Goal: Task Accomplishment & Management: Manage account settings

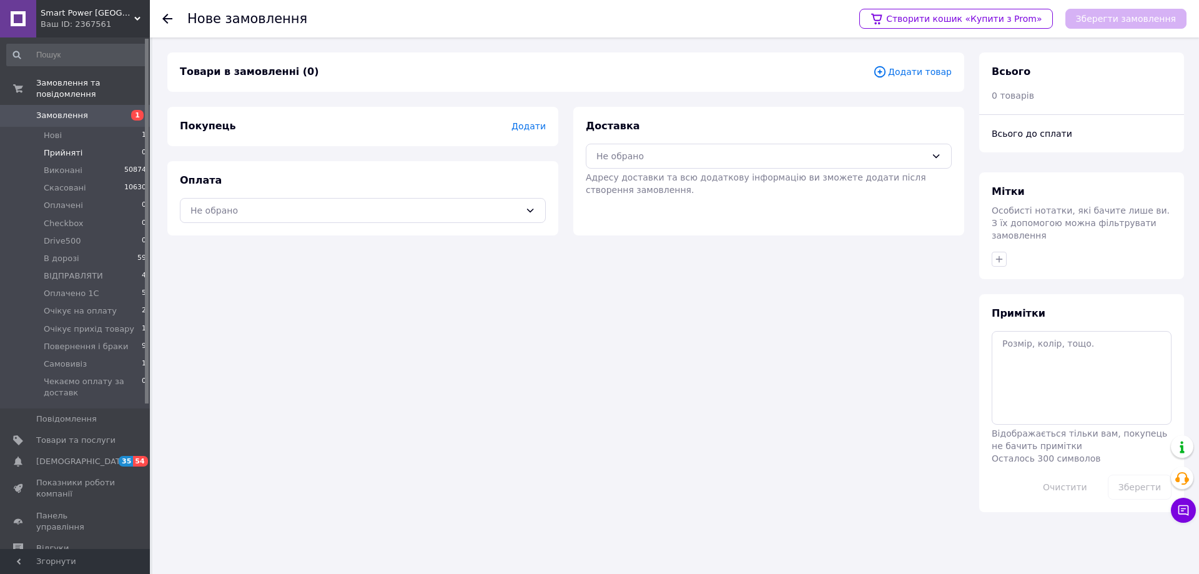
click at [64, 147] on span "Прийняті" at bounding box center [63, 152] width 39 height 11
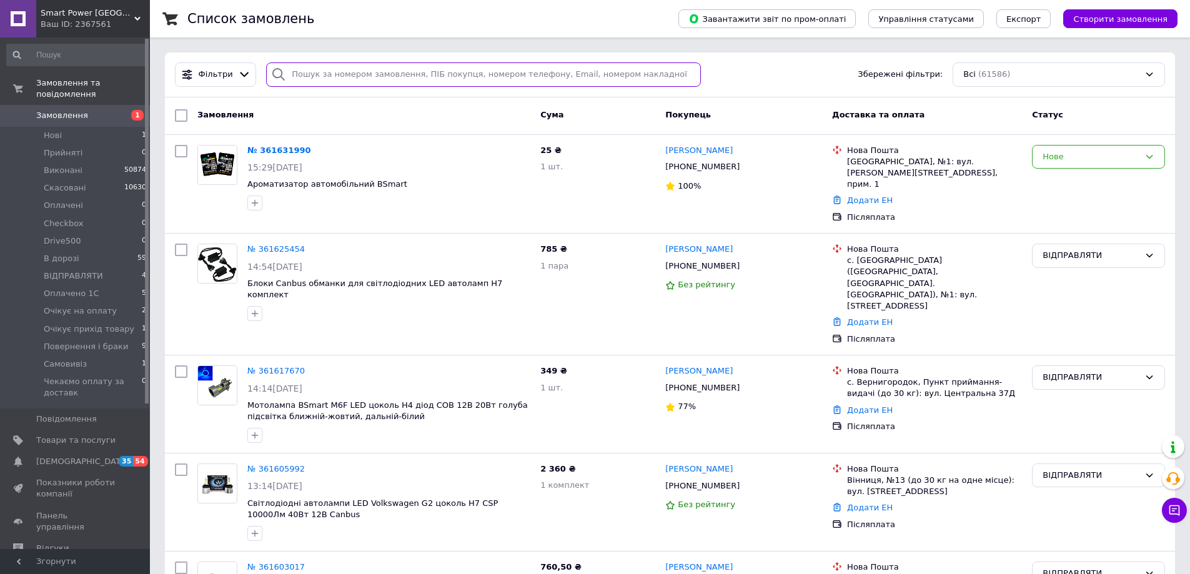
click at [303, 73] on input "search" at bounding box center [483, 74] width 435 height 24
type input "решняк"
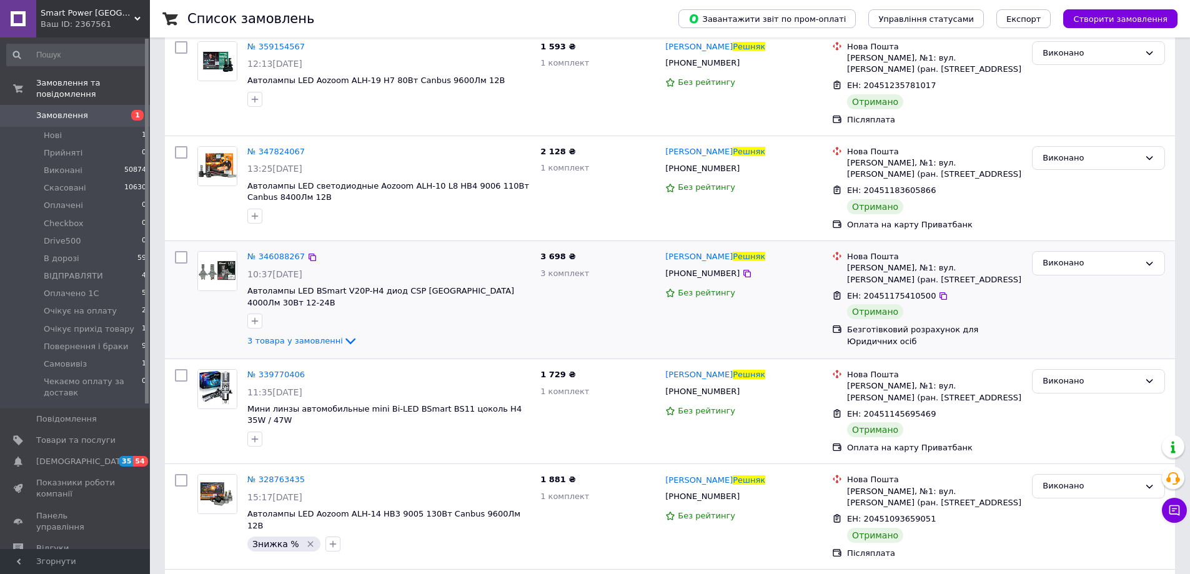
scroll to position [62, 0]
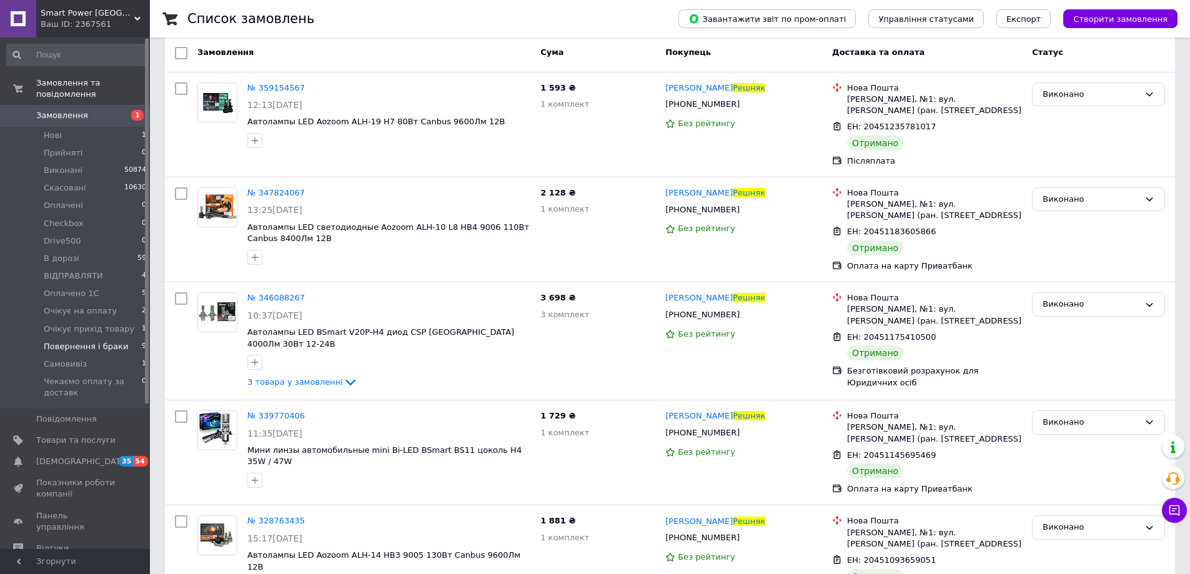
click at [95, 341] on span "Повернення і браки" at bounding box center [86, 346] width 84 height 11
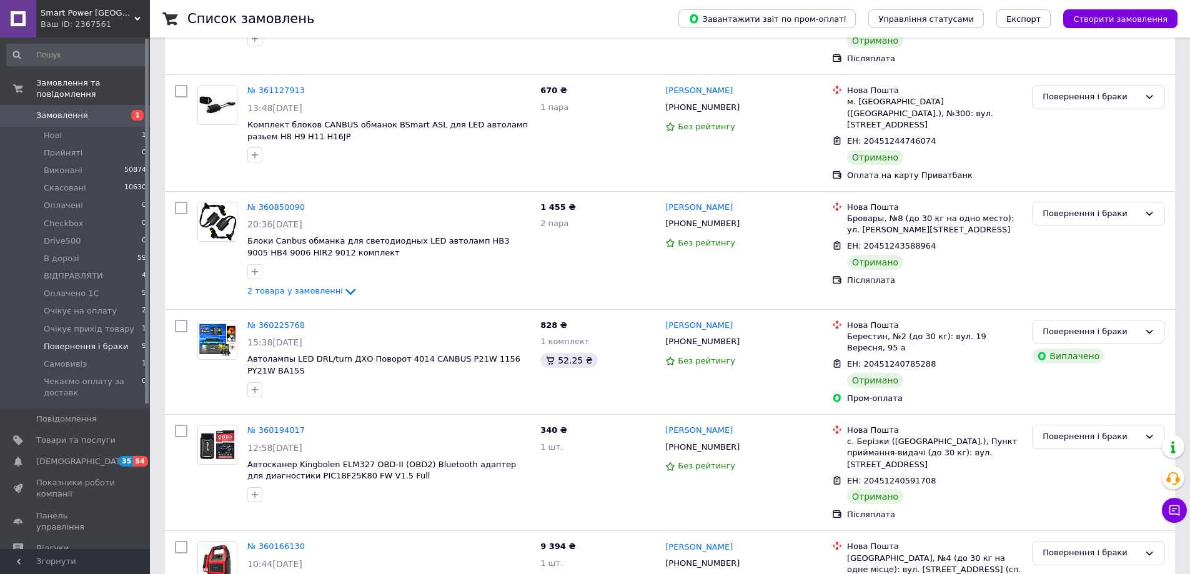
scroll to position [407, 0]
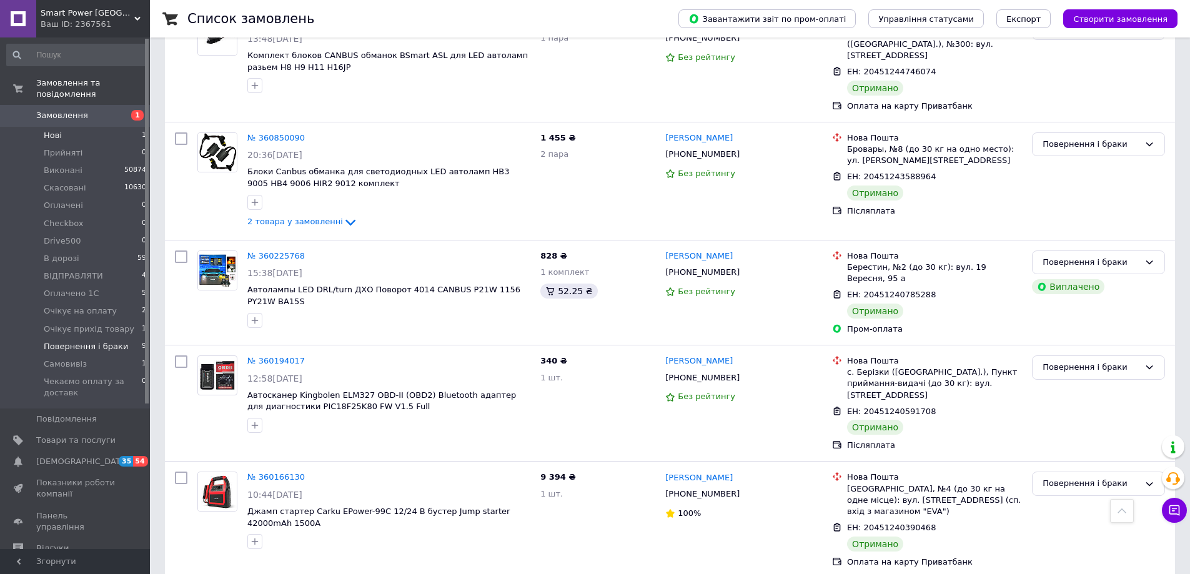
click at [105, 127] on li "Нові 1" at bounding box center [77, 135] width 154 height 17
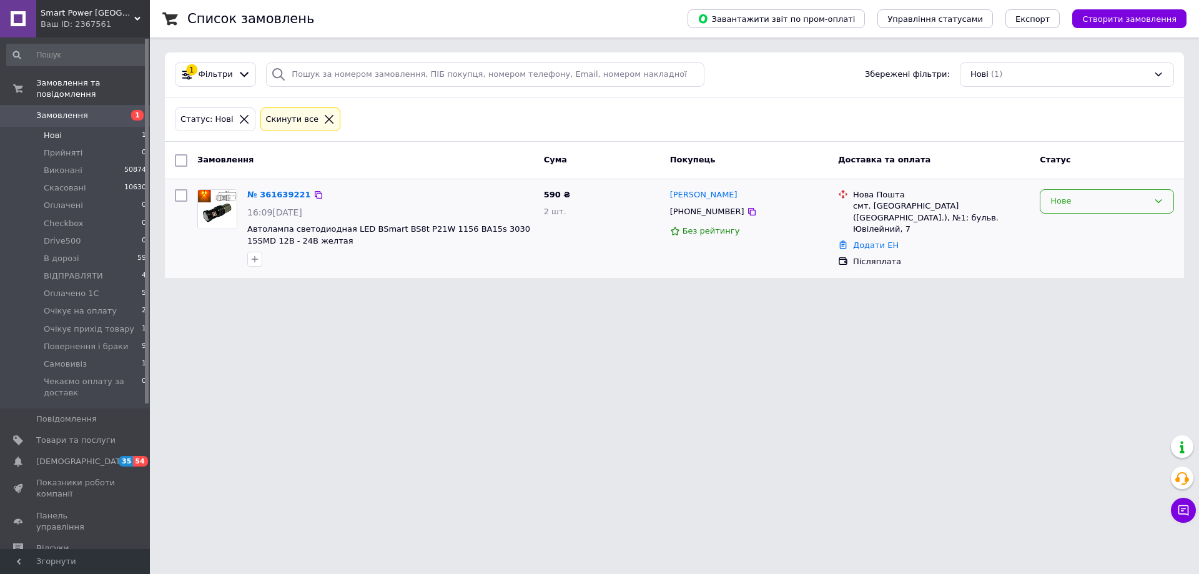
click at [1106, 205] on div "Нове" at bounding box center [1100, 201] width 98 height 13
click at [1103, 222] on li "Прийнято" at bounding box center [1107, 227] width 133 height 23
click at [215, 293] on html "Smart Power Ukraine Ваш ID: 2367561 Сайт Smart Power Ukraine Кабінет покупця Пе…" at bounding box center [599, 146] width 1199 height 293
click at [103, 320] on li "Очікує прихід товару 1" at bounding box center [77, 328] width 154 height 17
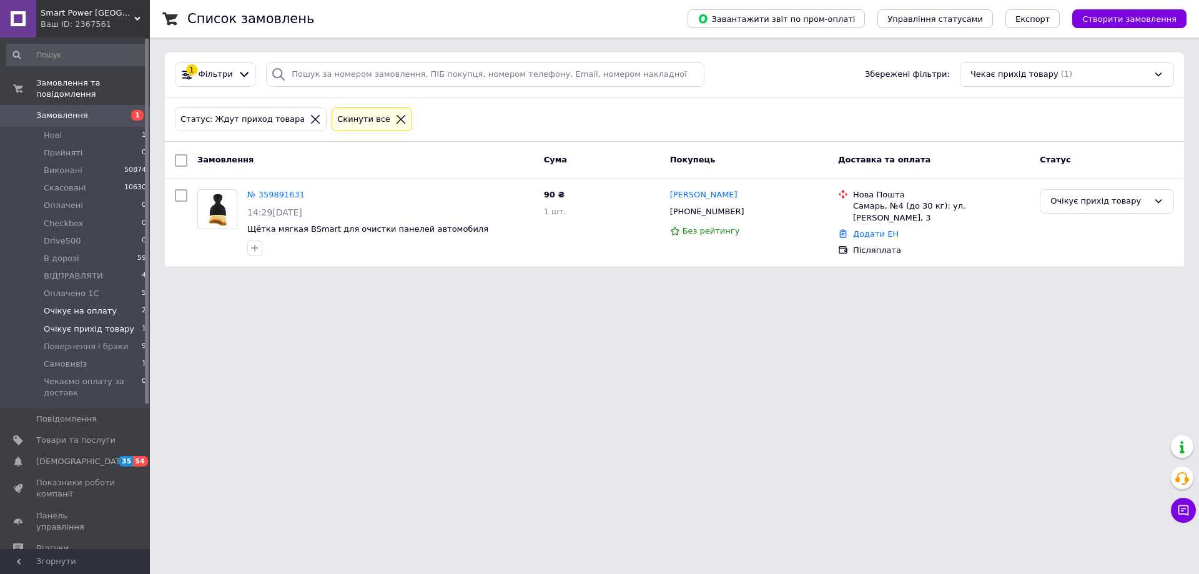
click at [103, 305] on span "Очікує на оплату" at bounding box center [80, 310] width 73 height 11
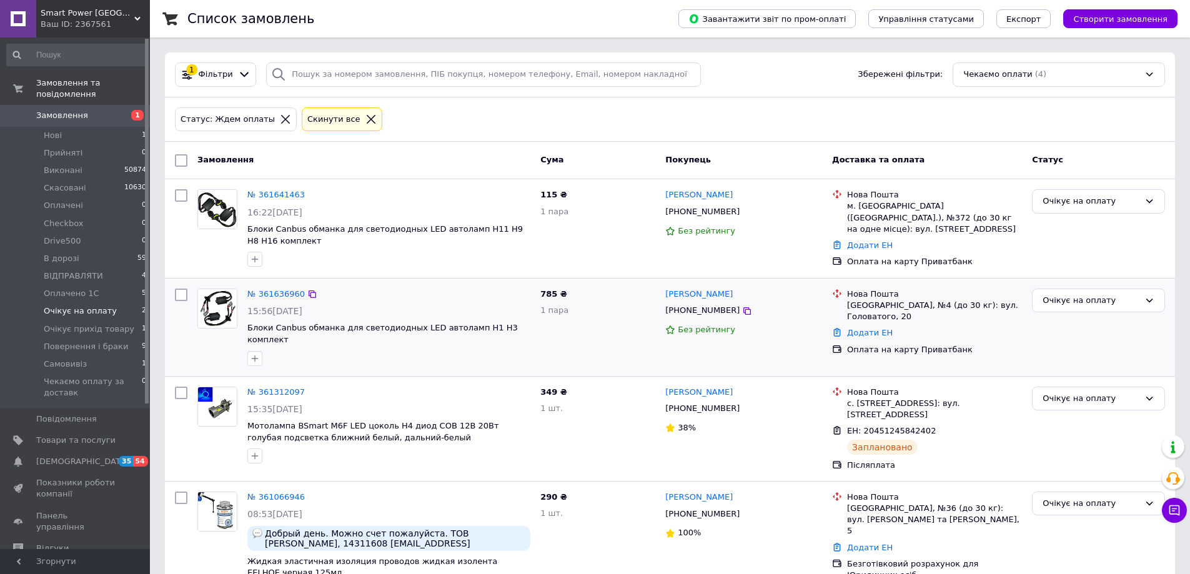
scroll to position [29, 0]
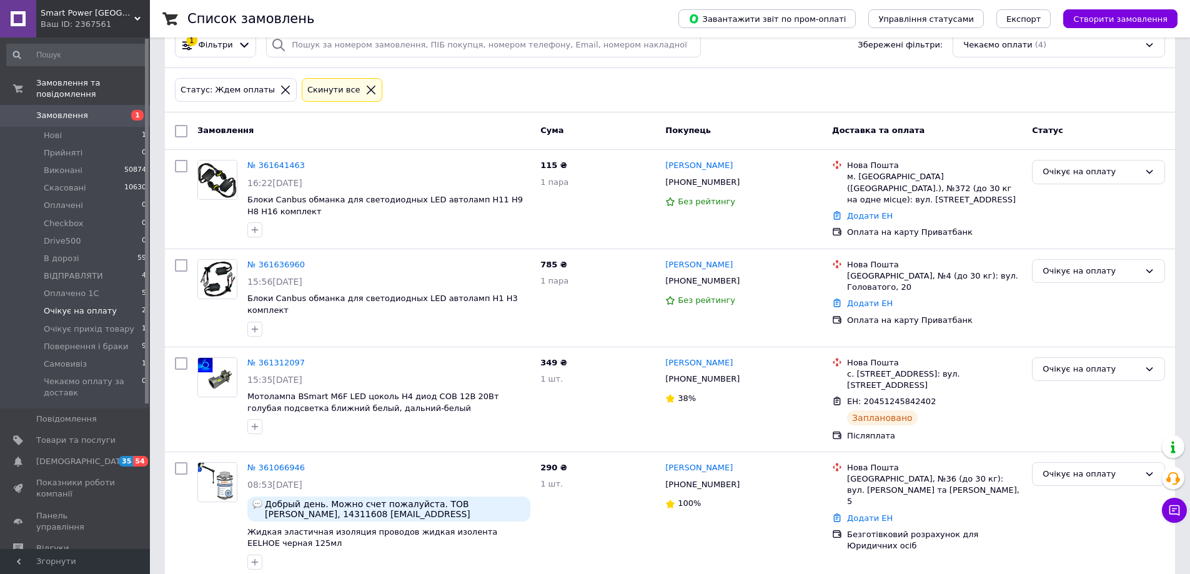
click at [161, 535] on div "Список замовлень Завантажити звіт по пром-оплаті Управління статусами Експорт С…" at bounding box center [670, 283] width 1040 height 624
click at [159, 537] on div "Список замовлень Завантажити звіт по пром-оплаті Управління статусами Експорт С…" at bounding box center [670, 283] width 1040 height 624
click at [1098, 281] on div "Очікує на оплату" at bounding box center [1098, 271] width 133 height 24
click at [1103, 329] on li "ВІДПРАВЛЯТИ" at bounding box center [1098, 331] width 132 height 23
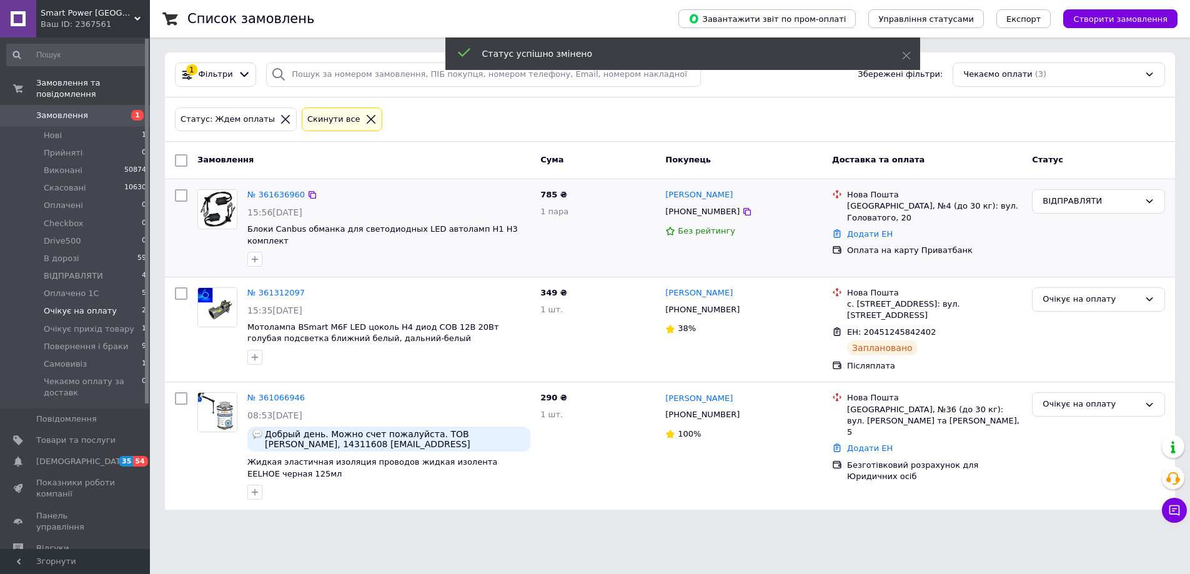
scroll to position [0, 0]
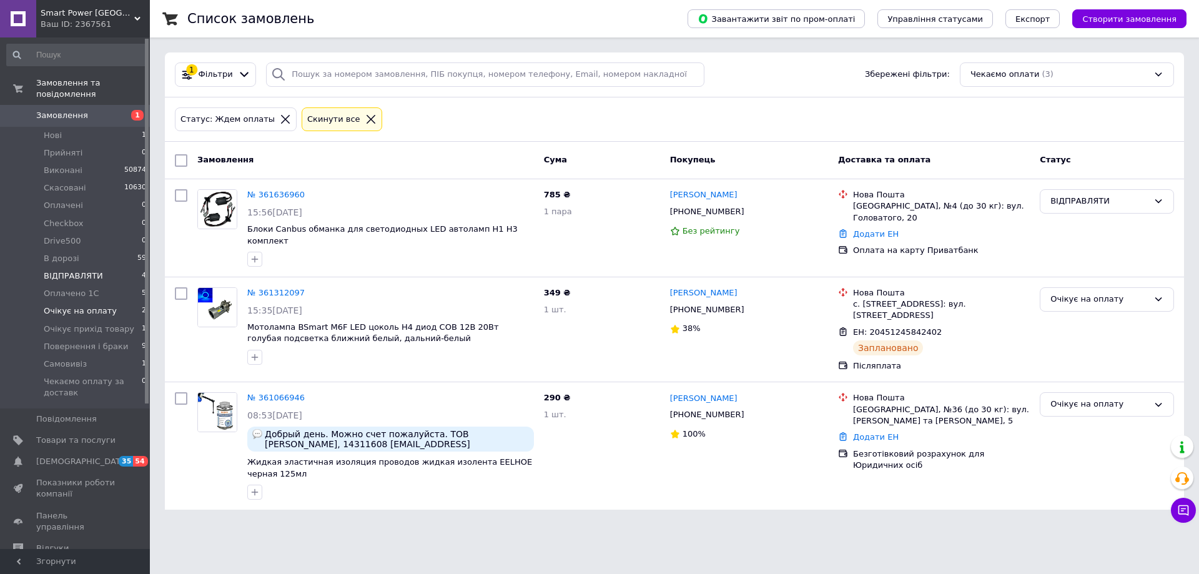
click at [115, 267] on li "ВІДПРАВЛЯТИ 4" at bounding box center [77, 275] width 154 height 17
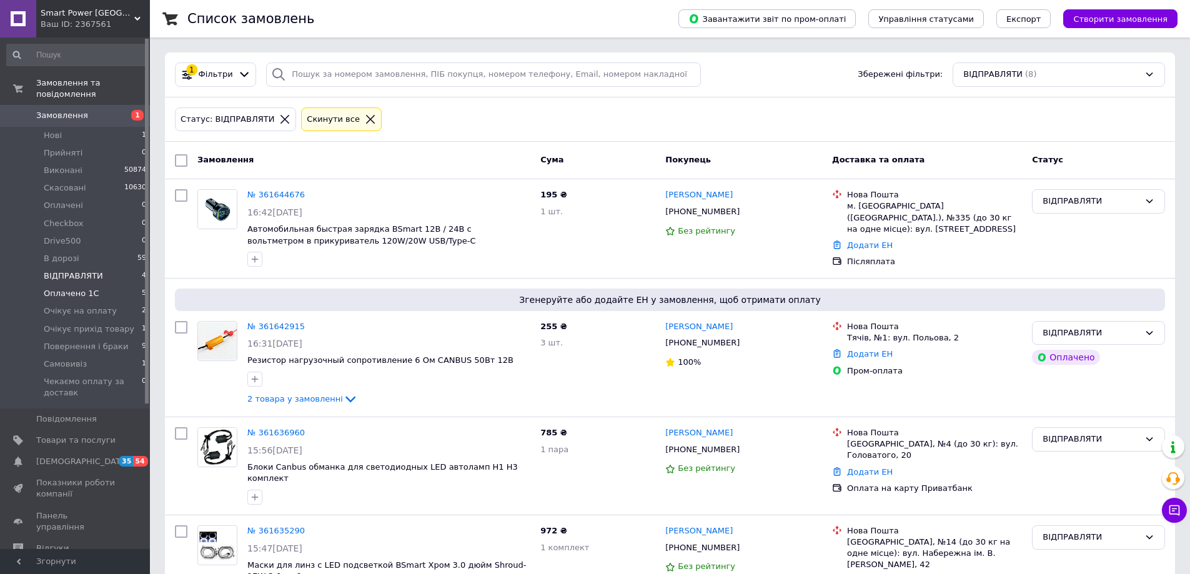
click at [81, 288] on span "Оплачено 1С" at bounding box center [72, 293] width 56 height 11
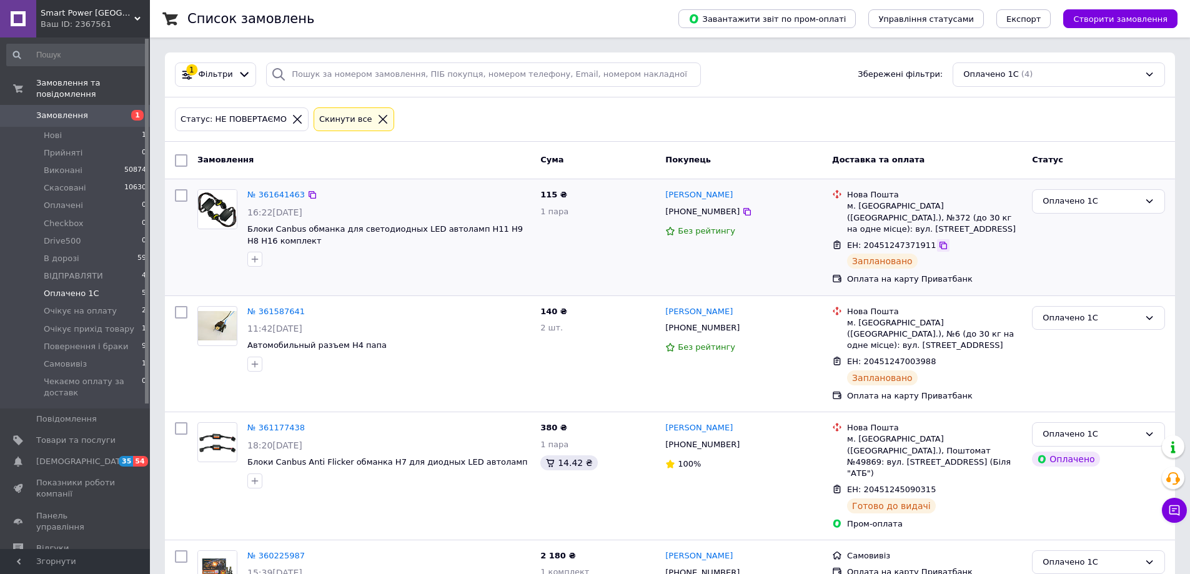
click at [939, 242] on icon at bounding box center [942, 245] width 7 height 7
click at [83, 270] on span "ВІДПРАВЛЯТИ" at bounding box center [73, 275] width 59 height 11
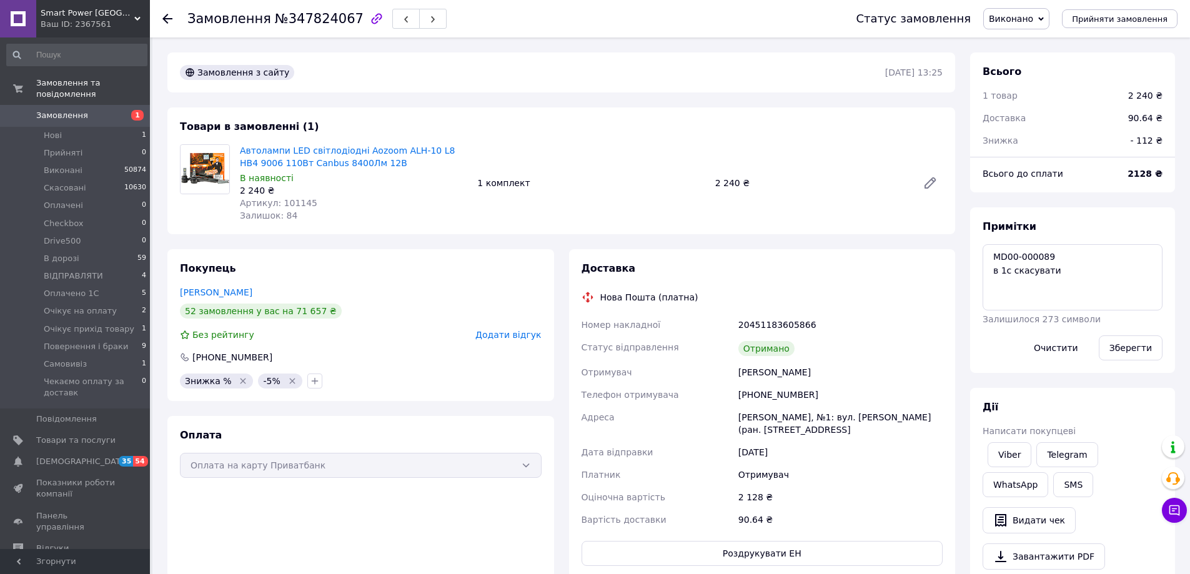
scroll to position [130, 0]
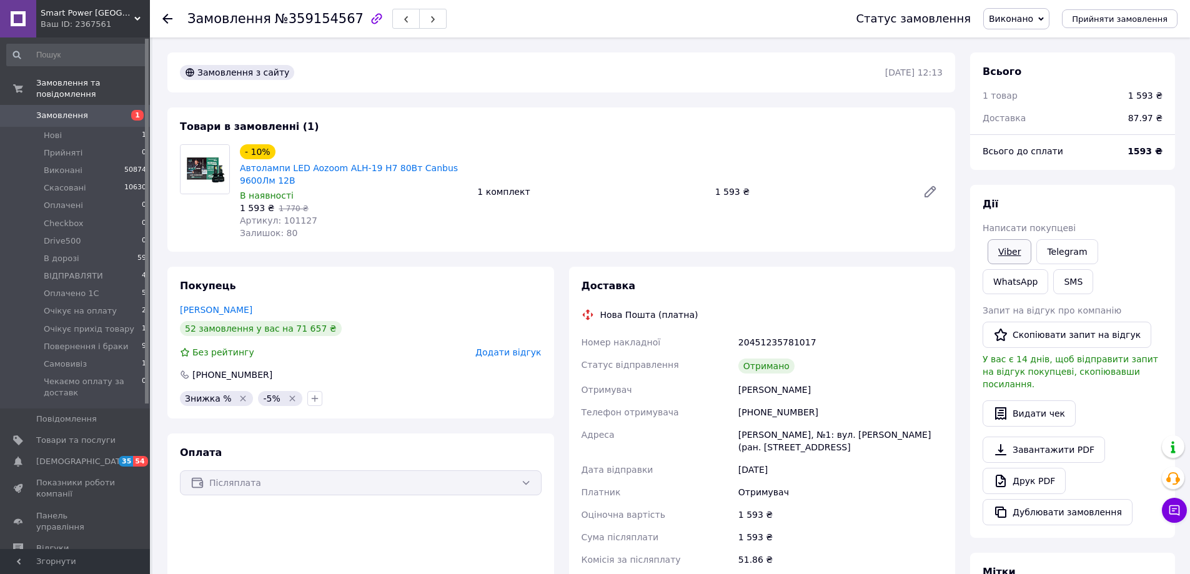
click at [1010, 243] on link "Viber" at bounding box center [1009, 251] width 44 height 25
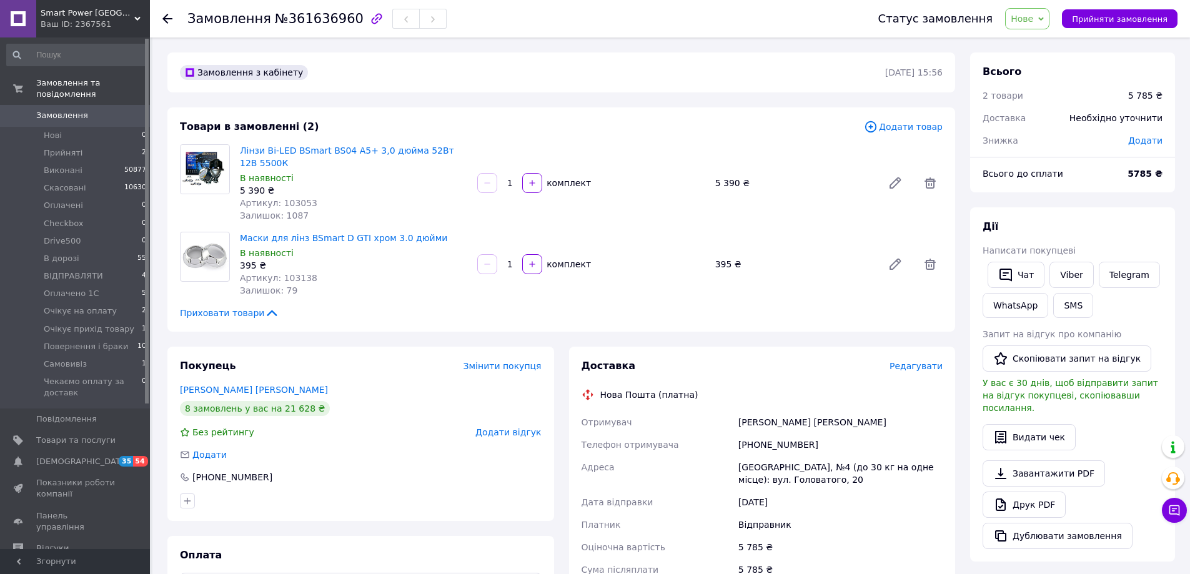
click at [922, 126] on span "Додати товар" at bounding box center [903, 127] width 79 height 14
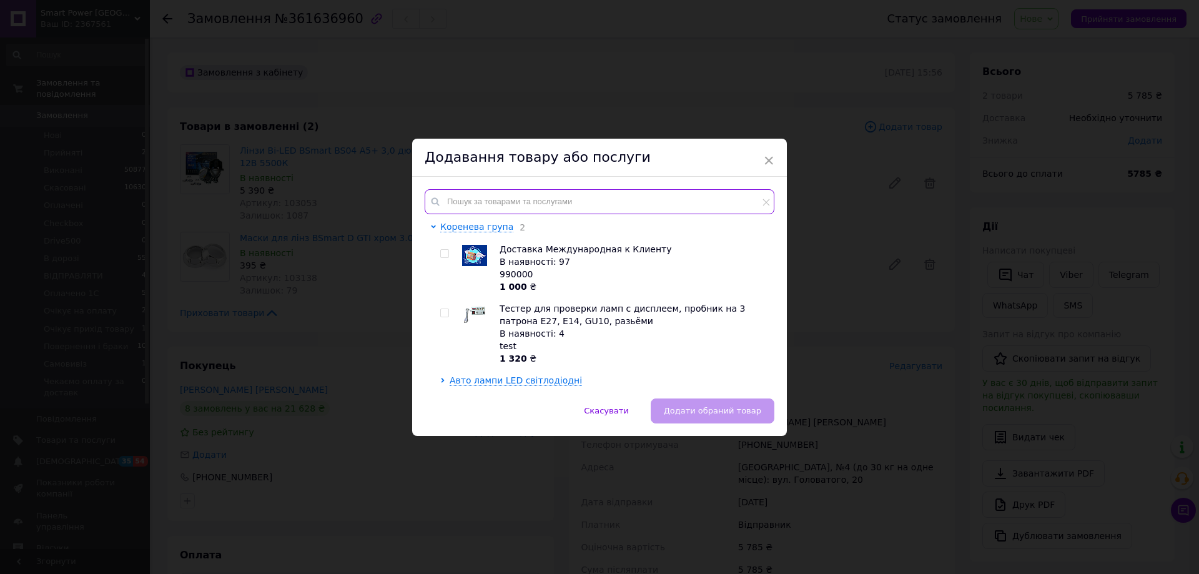
click at [527, 197] on input "text" at bounding box center [600, 201] width 350 height 25
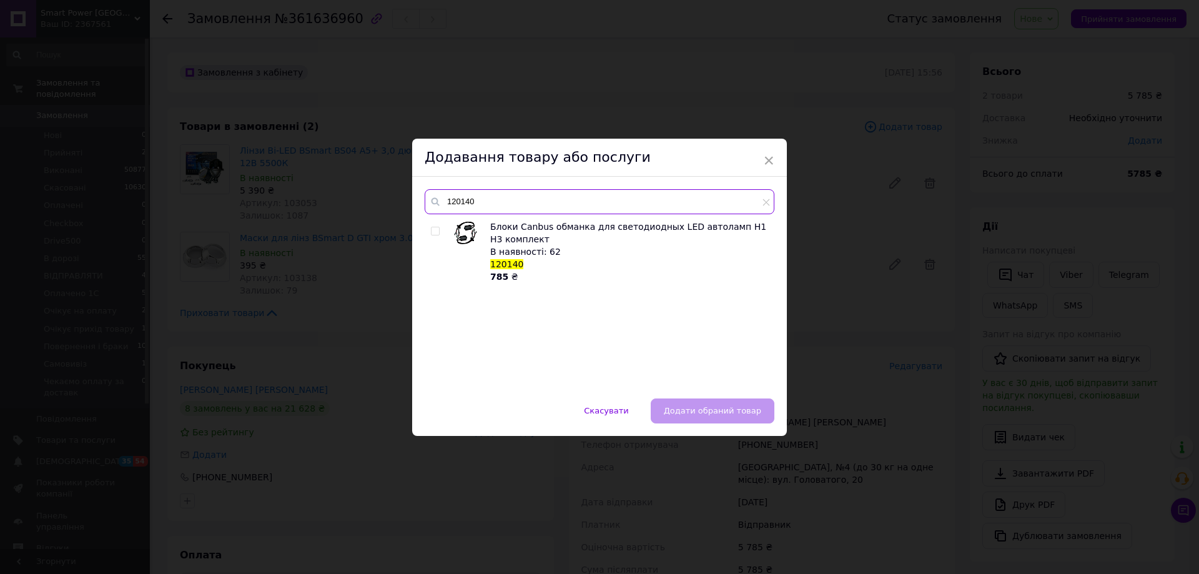
type input "120140"
click at [434, 232] on input "checkbox" at bounding box center [435, 231] width 8 height 8
checkbox input "true"
click at [745, 406] on span "Додати обраний товар" at bounding box center [712, 410] width 97 height 9
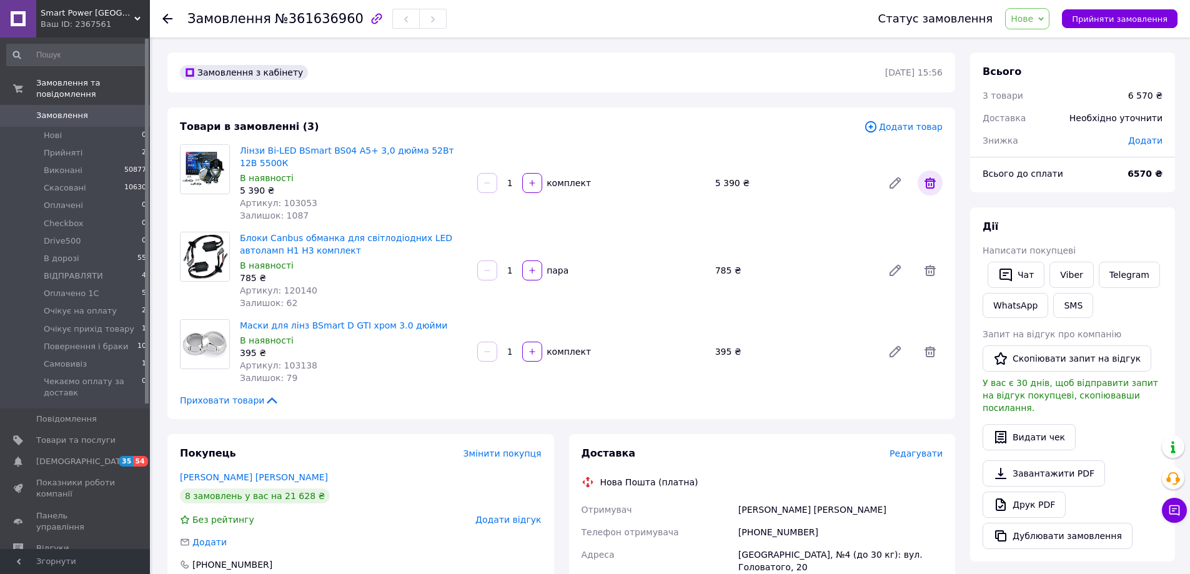
click at [937, 176] on icon at bounding box center [930, 183] width 15 height 15
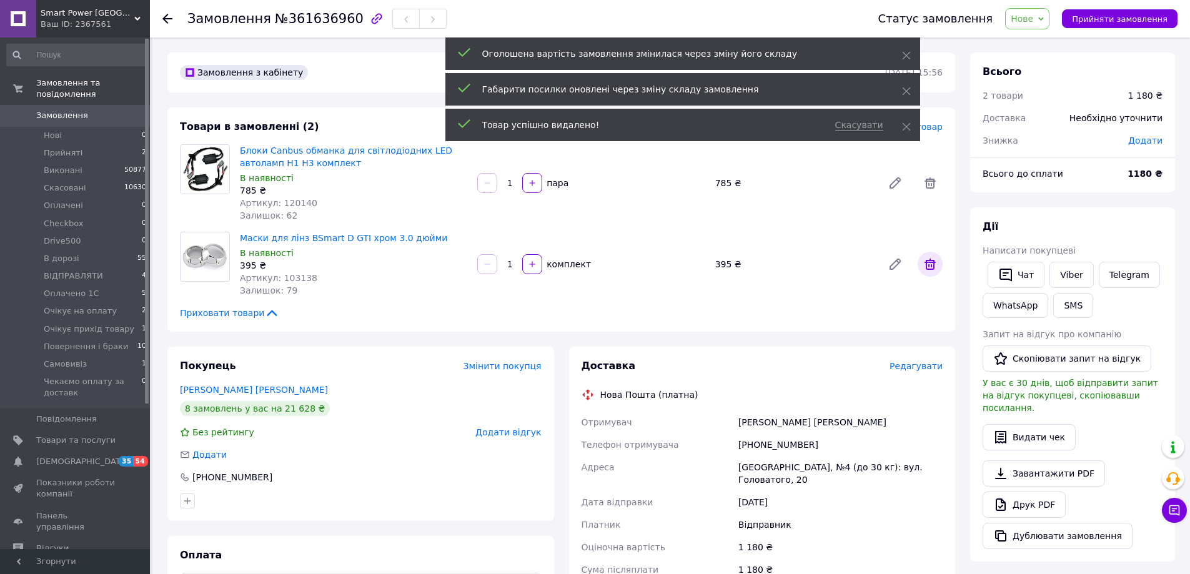
click at [936, 268] on icon at bounding box center [930, 264] width 15 height 15
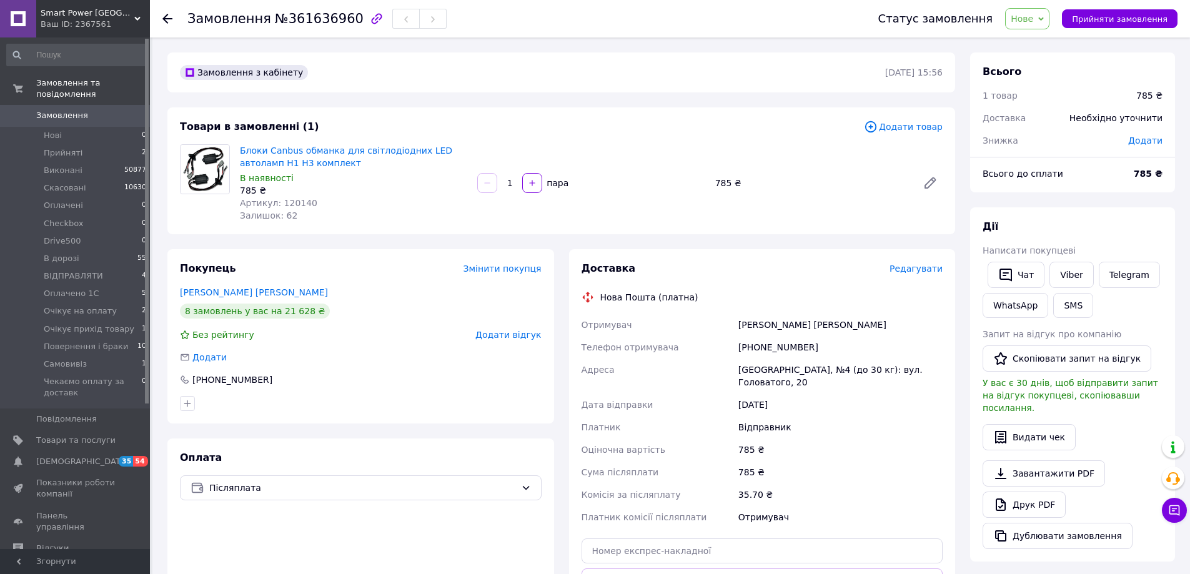
click at [1033, 23] on span "Нове" at bounding box center [1022, 19] width 22 height 10
click at [1036, 39] on li "Прийнято" at bounding box center [1071, 43] width 130 height 19
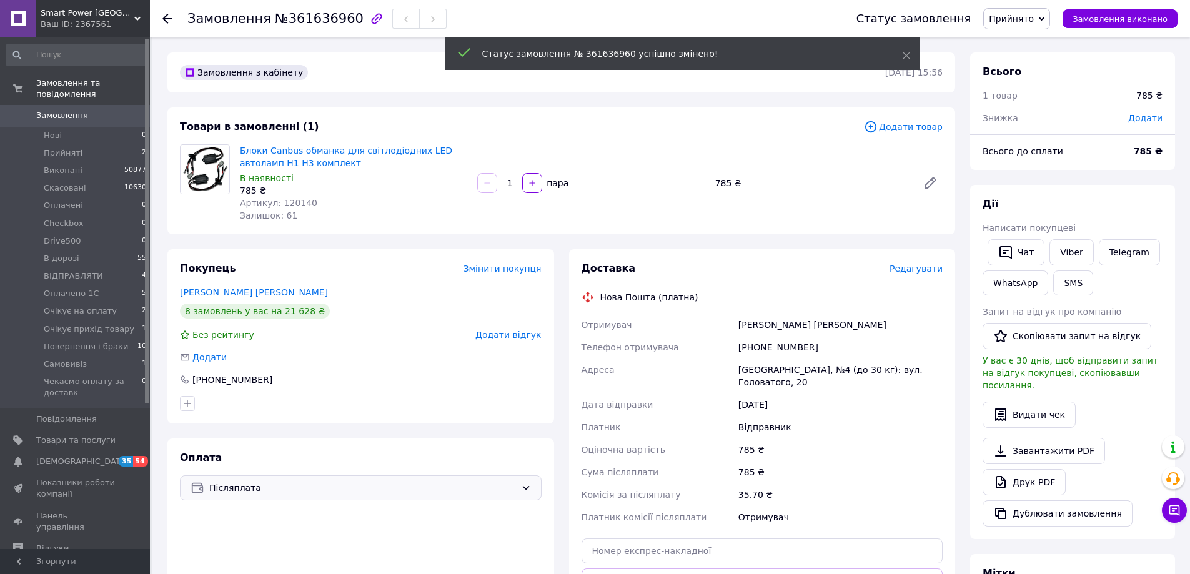
click at [305, 479] on div "Післяплата" at bounding box center [361, 487] width 362 height 25
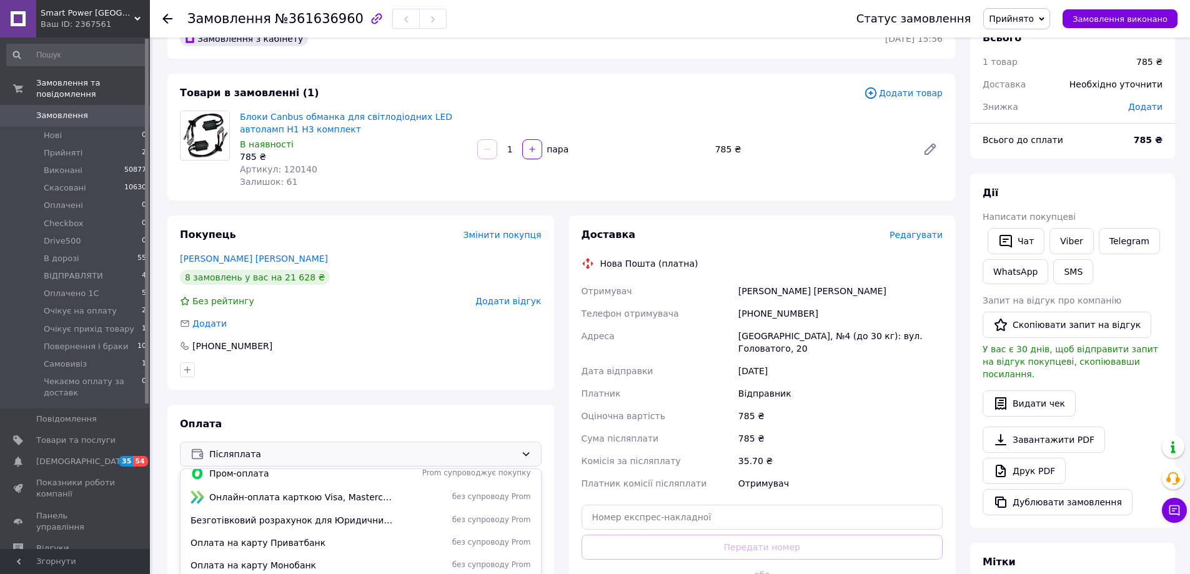
scroll to position [62, 0]
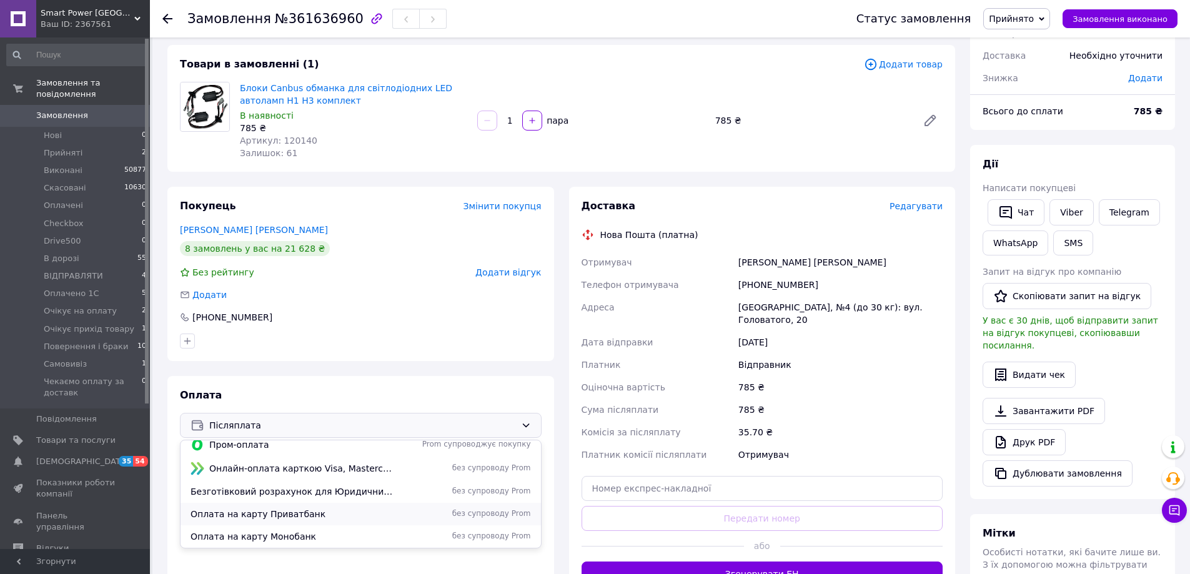
click at [279, 514] on span "Оплата на карту Приватбанк" at bounding box center [291, 514] width 202 height 12
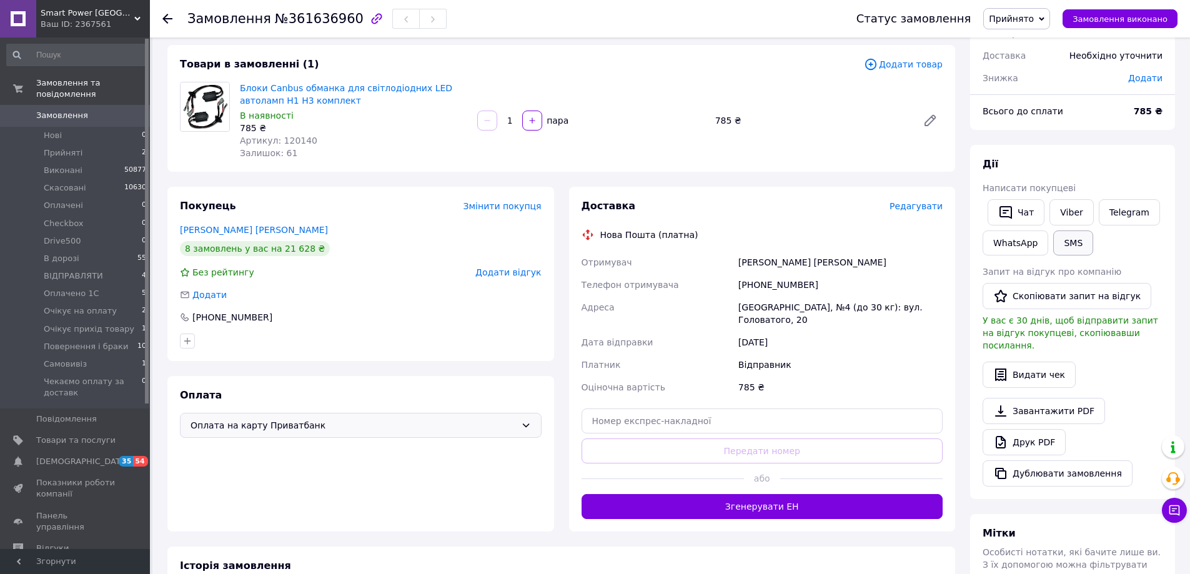
click at [1064, 241] on button "SMS" at bounding box center [1073, 242] width 40 height 25
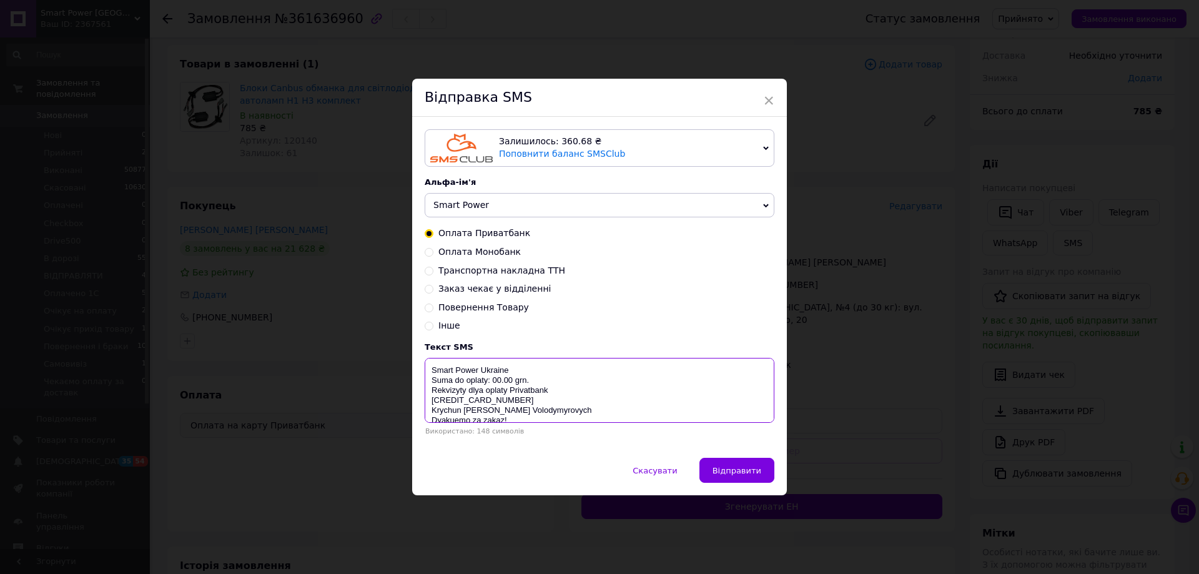
click at [497, 380] on textarea "Smart Power Ukraine Suma do oplaty: 00.00 grn. Rekvizyty dlya oplaty Privatbank…" at bounding box center [600, 390] width 350 height 65
type textarea "Smart Power Ukraine Suma do oplaty: 785grn. Rekvizyty dlya oplaty Privatbank 55…"
click at [769, 96] on span "×" at bounding box center [768, 100] width 11 height 21
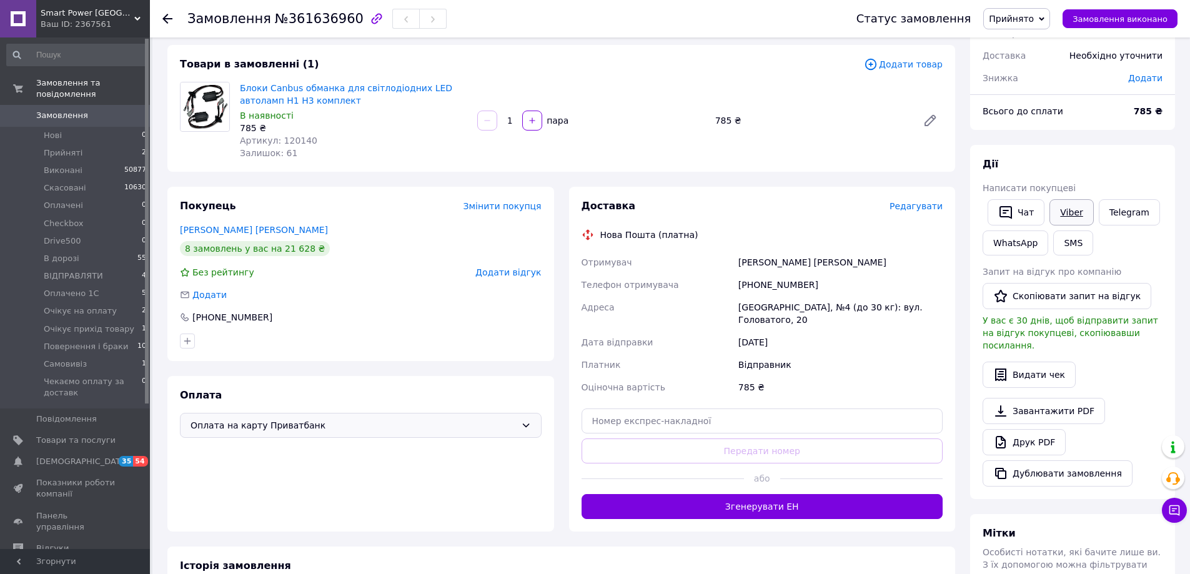
click at [1068, 212] on link "Viber" at bounding box center [1071, 212] width 44 height 26
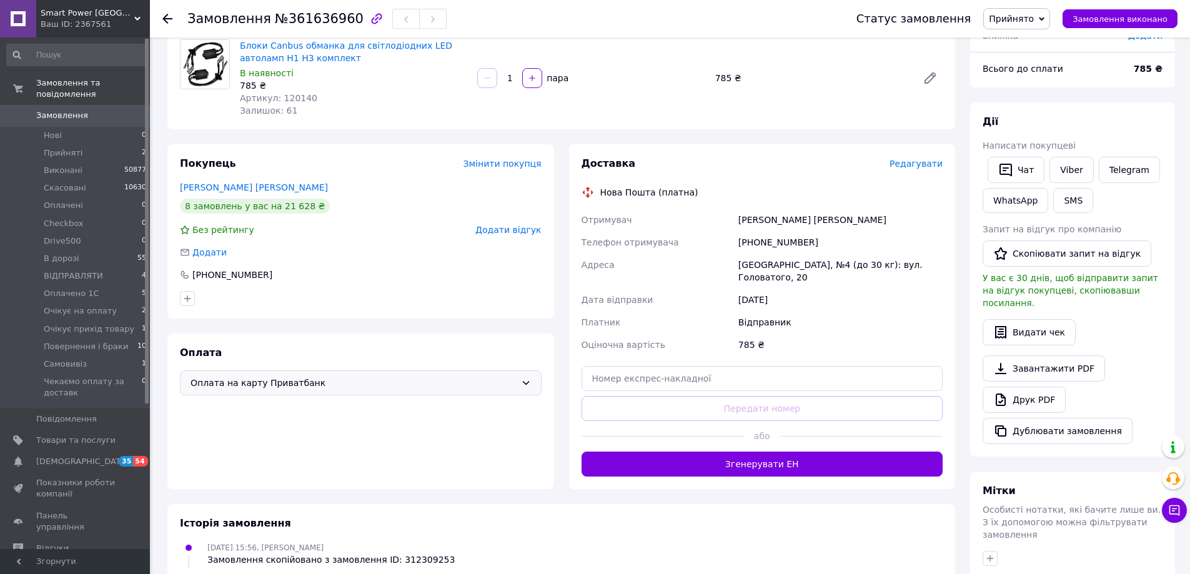
scroll to position [250, 0]
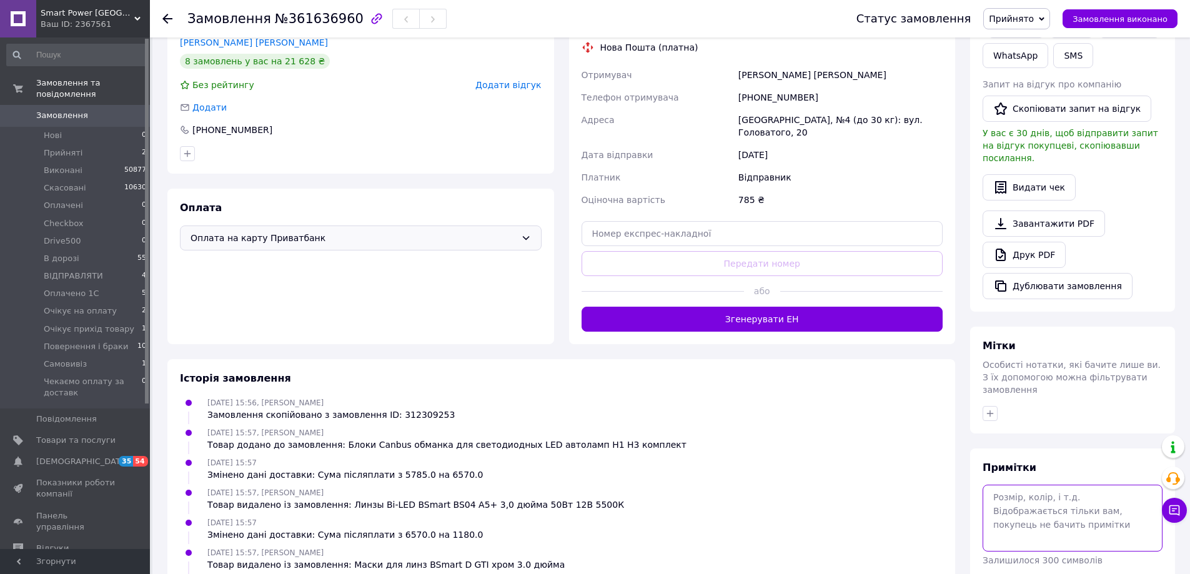
click at [1027, 489] on textarea at bounding box center [1072, 518] width 180 height 66
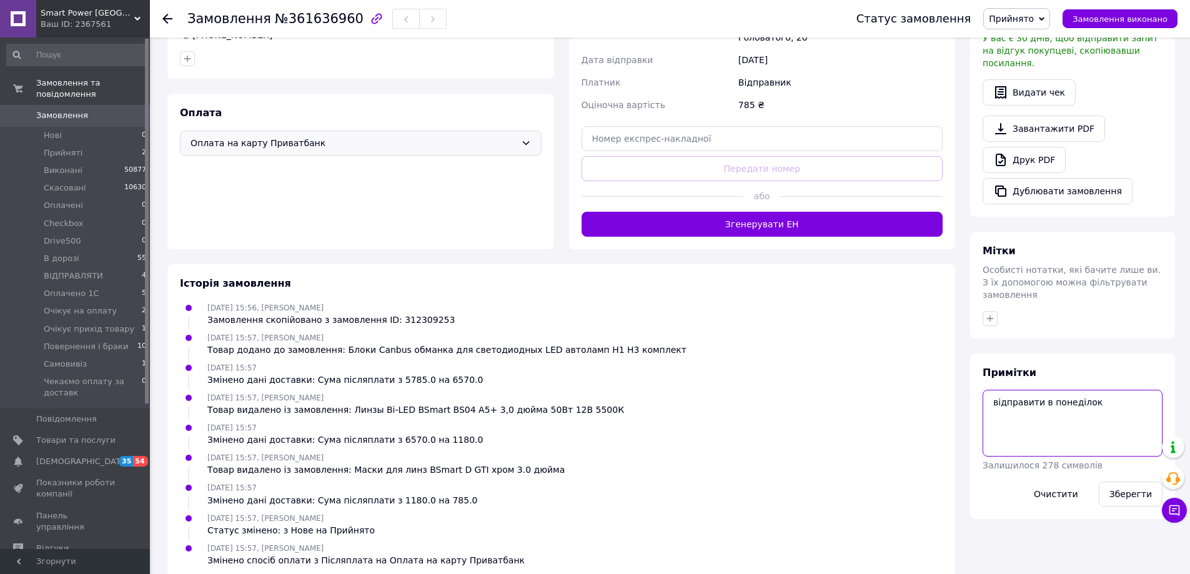
scroll to position [352, 0]
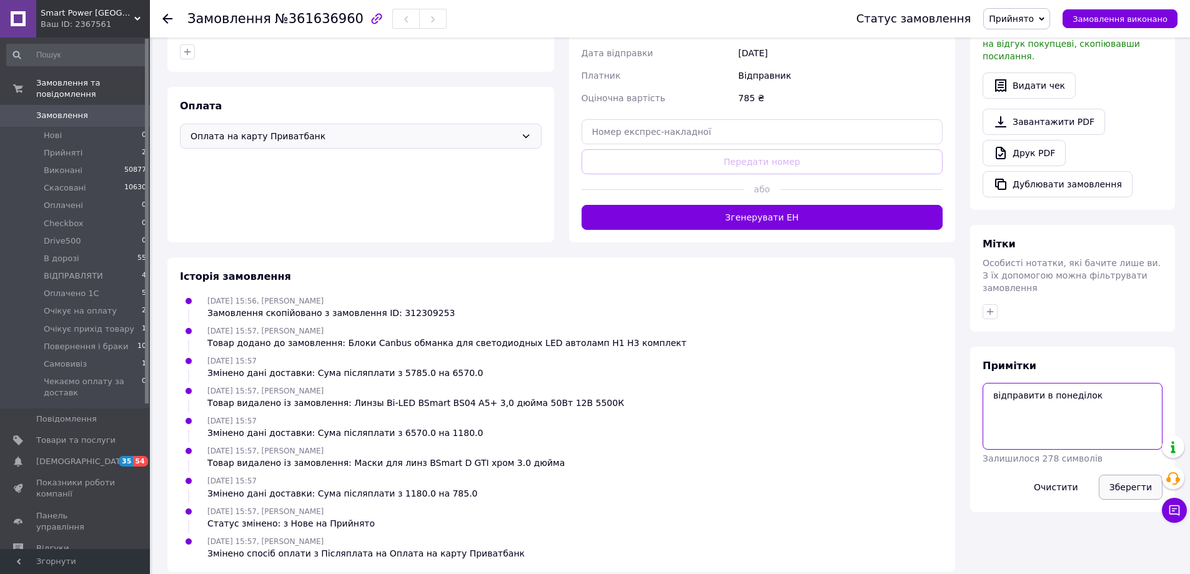
type textarea "відправити в понеділок"
click at [1132, 475] on button "Зберегти" at bounding box center [1131, 487] width 64 height 25
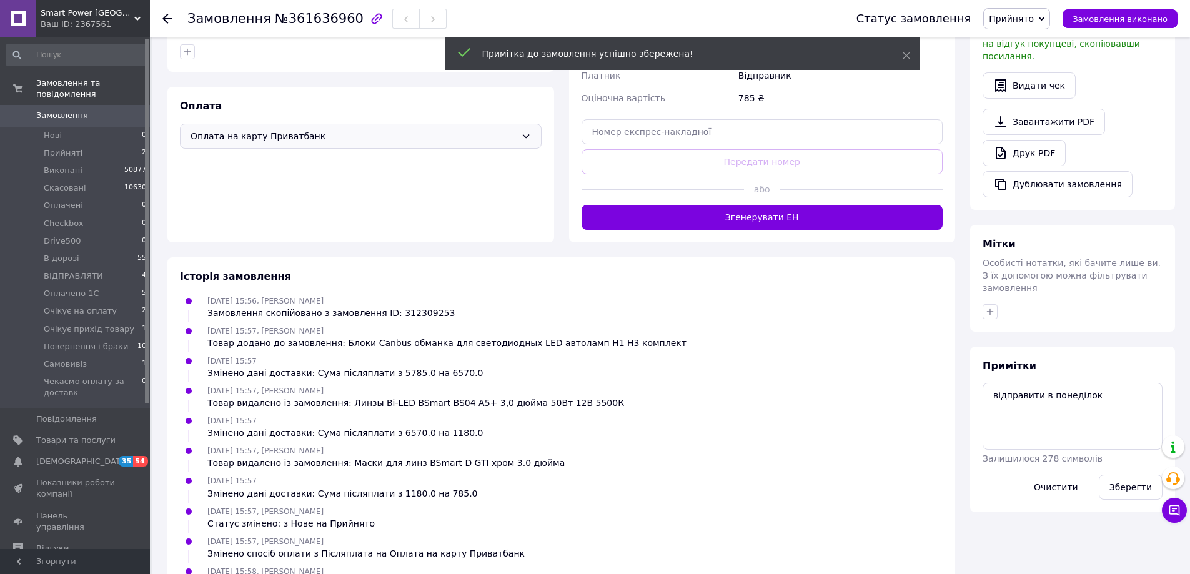
click at [1127, 485] on div "Примітки відправити в понеділок Залишилося 278 символів Очистити Зберегти" at bounding box center [1072, 430] width 205 height 166
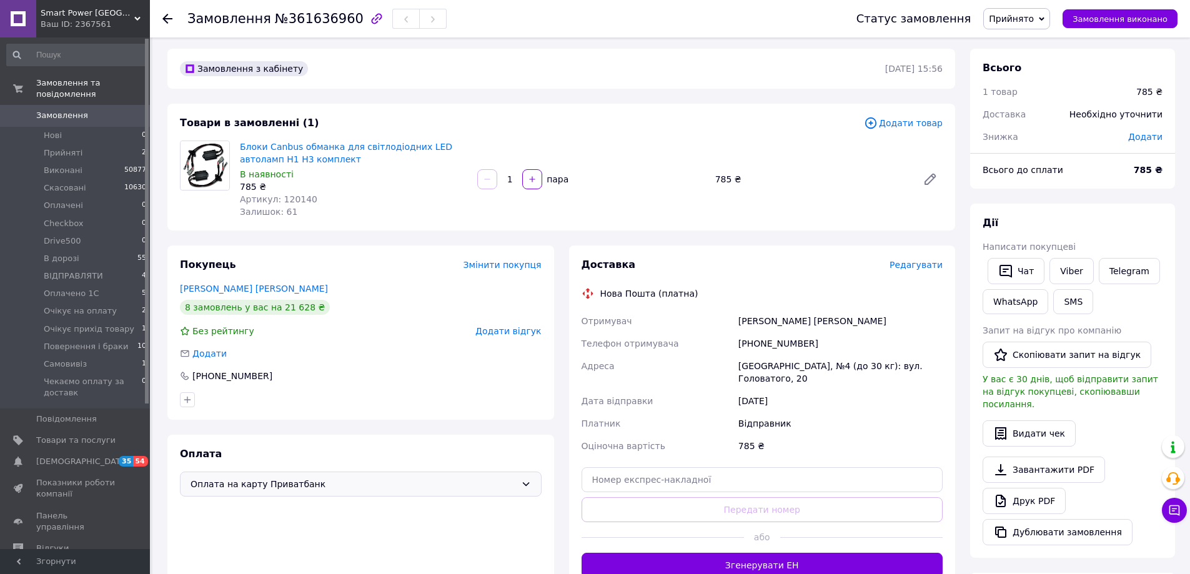
scroll to position [0, 0]
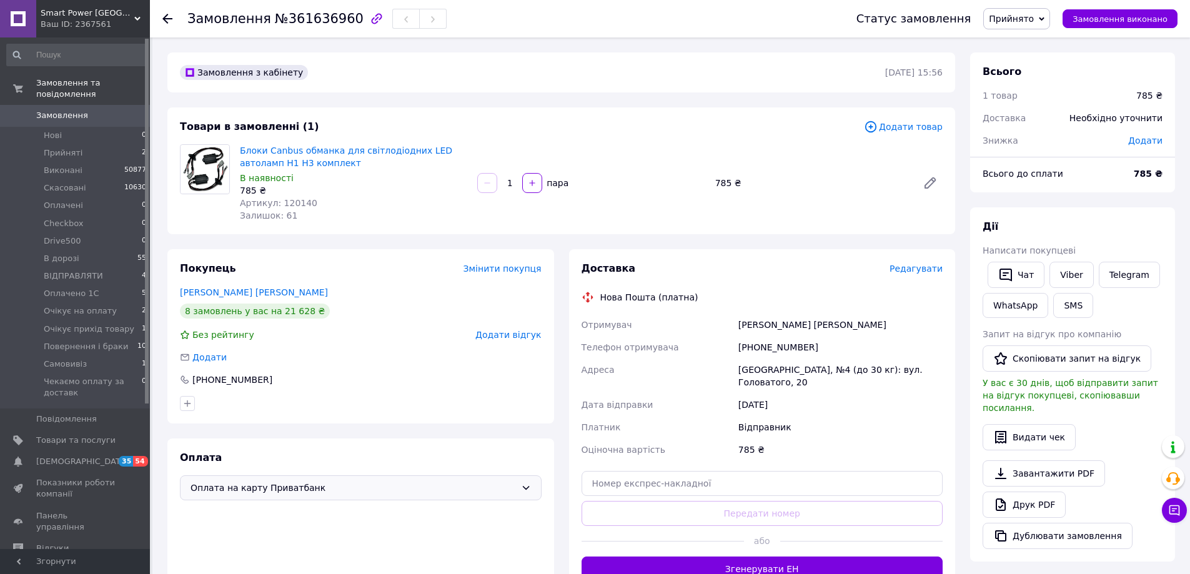
click at [1034, 26] on span "Прийнято" at bounding box center [1016, 18] width 67 height 21
click at [1060, 69] on li "Очікує на оплату" at bounding box center [1049, 68] width 130 height 19
click at [1004, 497] on icon at bounding box center [1000, 504] width 15 height 15
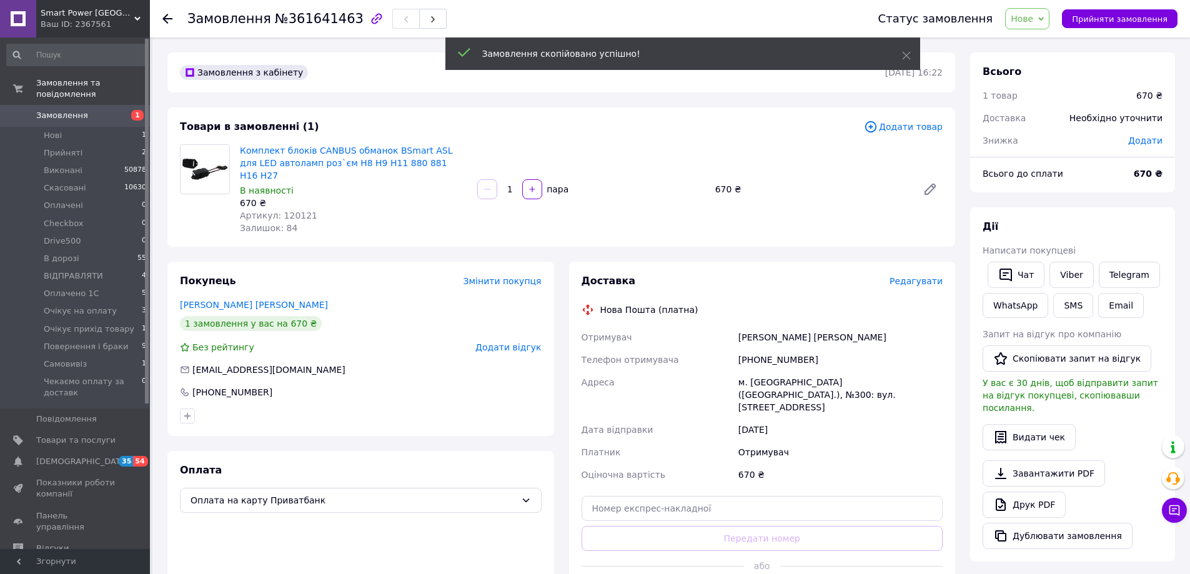
click at [906, 276] on span "Редагувати" at bounding box center [915, 281] width 53 height 10
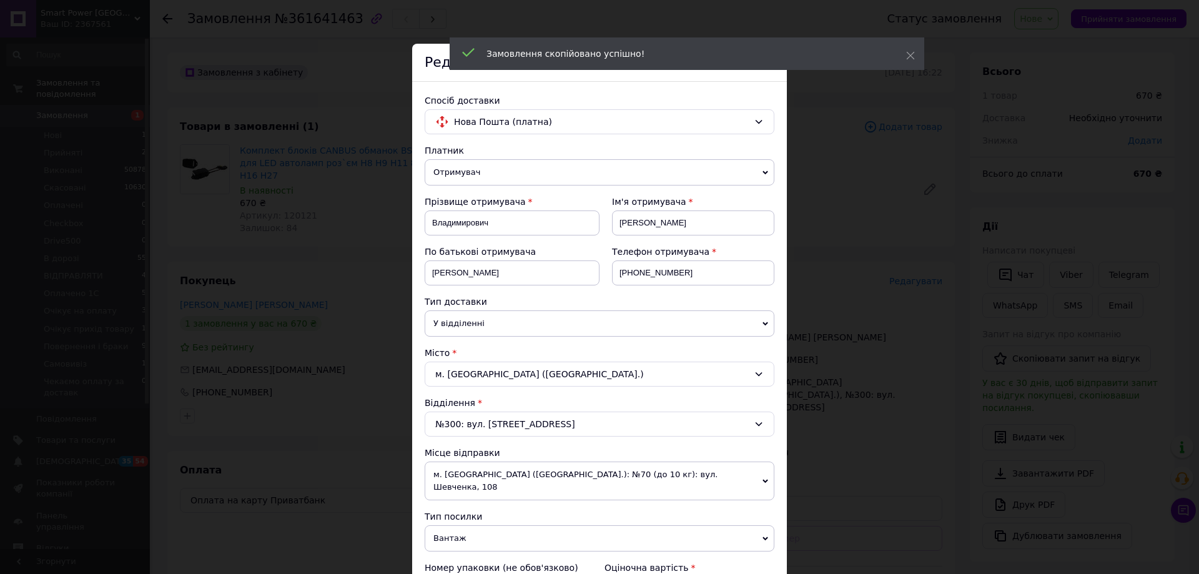
click at [863, 257] on div "× Редагування доставки Спосіб доставки Нова Пошта (платна) Платник Отримувач Ві…" at bounding box center [599, 287] width 1199 height 574
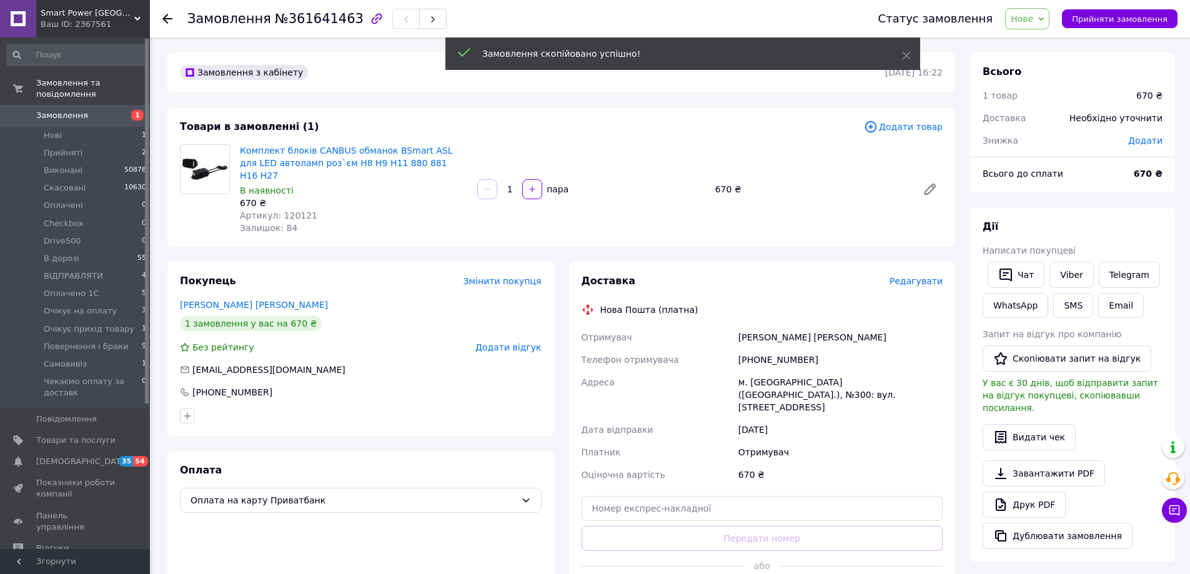
click at [901, 119] on div "Товари в замовленні (1) Додати товар Комплект блоків CANBUS обманок BSmart ASL …" at bounding box center [561, 176] width 788 height 139
click at [899, 126] on span "Додати товар" at bounding box center [903, 127] width 79 height 14
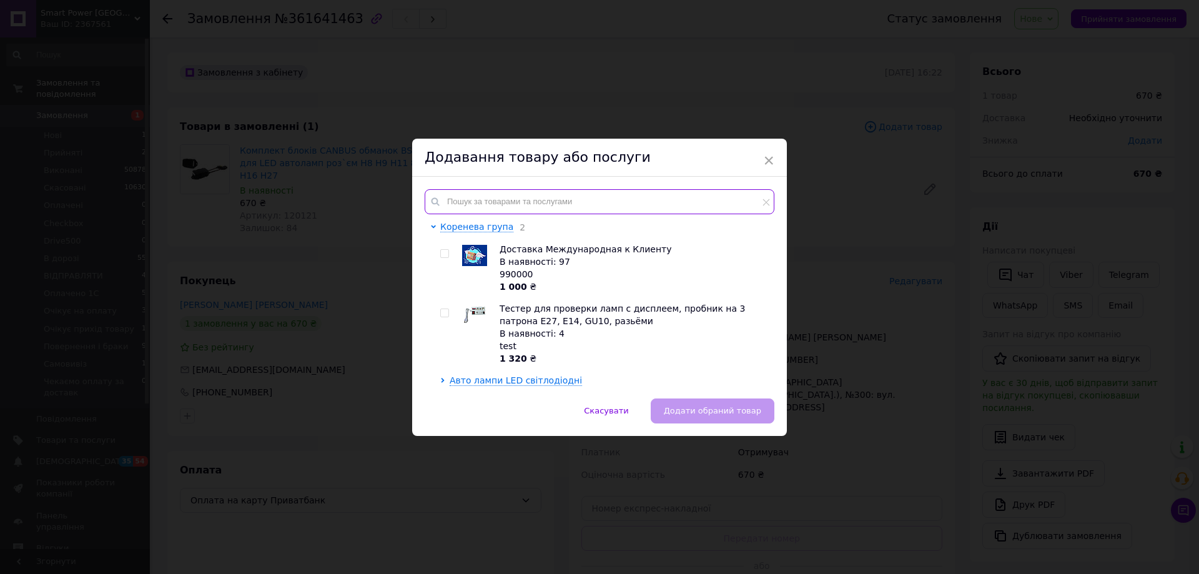
click at [520, 195] on input "text" at bounding box center [600, 201] width 350 height 25
click at [514, 205] on input "text" at bounding box center [600, 201] width 350 height 25
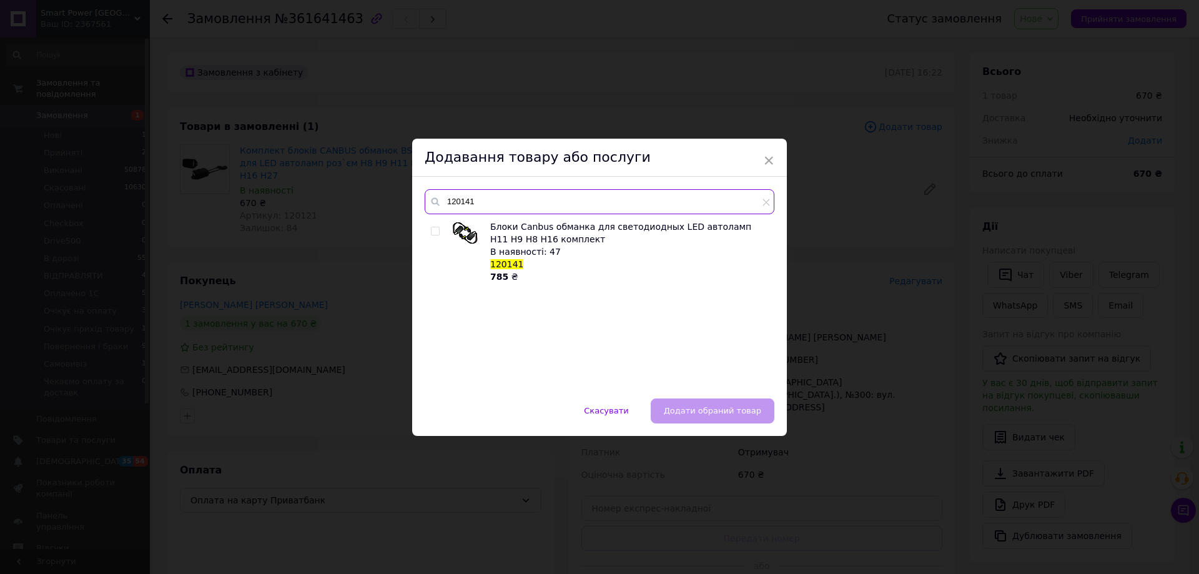
type input "120141"
click at [433, 230] on input "checkbox" at bounding box center [435, 231] width 8 height 8
checkbox input "true"
click at [684, 417] on button "Додати обраний товар" at bounding box center [713, 410] width 124 height 25
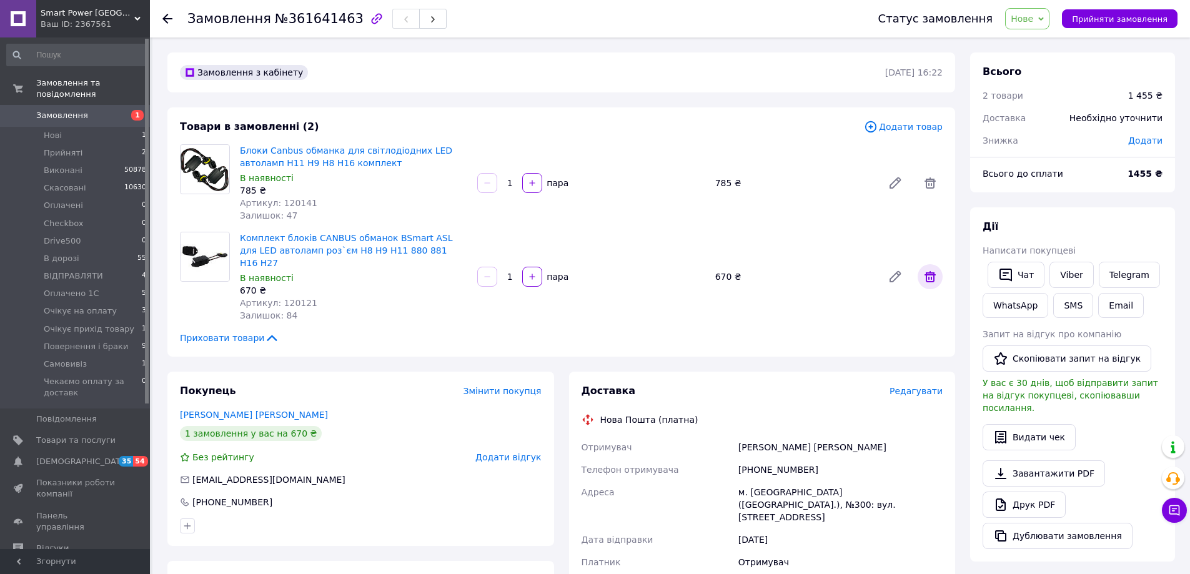
click at [923, 269] on icon at bounding box center [930, 276] width 15 height 15
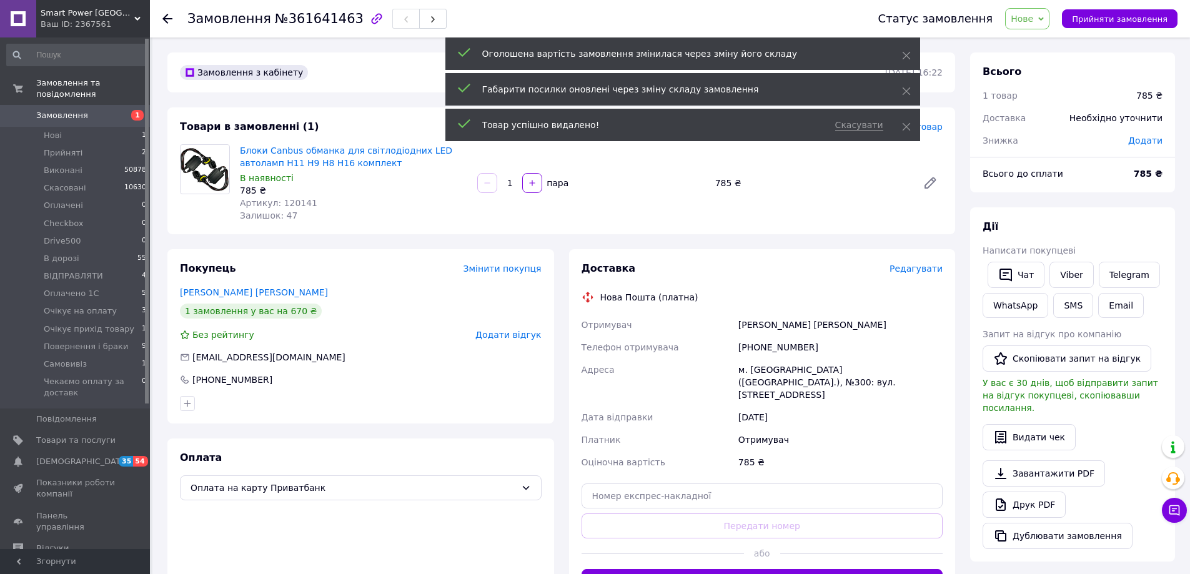
click at [1141, 121] on div "Необхідно уточнити" at bounding box center [1116, 117] width 108 height 27
click at [1140, 137] on span "Додати" at bounding box center [1145, 141] width 34 height 10
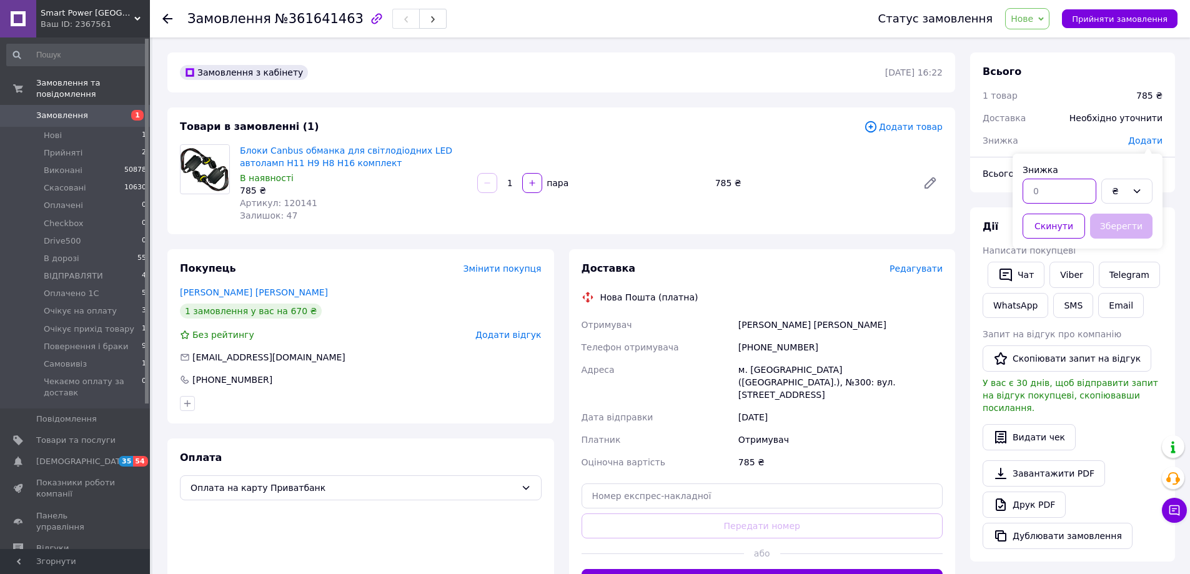
click at [1067, 189] on input "text" at bounding box center [1059, 191] width 74 height 25
click at [1136, 189] on icon at bounding box center [1137, 191] width 10 height 10
click at [1127, 222] on li "₴" at bounding box center [1127, 218] width 50 height 24
click at [1049, 192] on input "text" at bounding box center [1059, 191] width 74 height 25
type input "670"
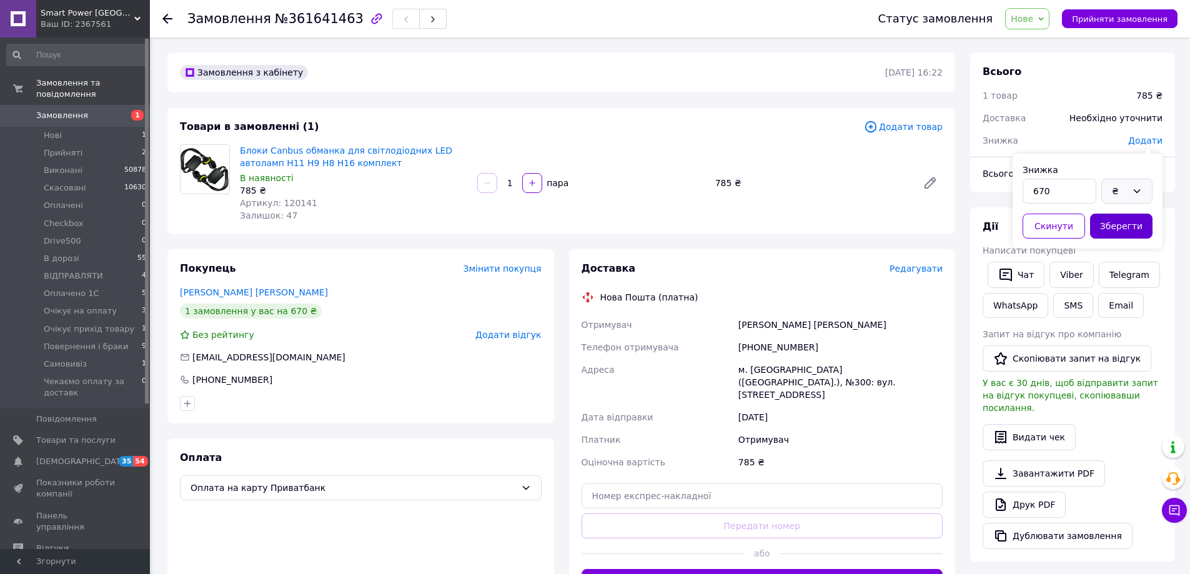
click at [1107, 224] on button "Зберегти" at bounding box center [1121, 226] width 62 height 25
click at [929, 260] on div "Доставка Редагувати Нова Пошта (платна) Отримувач Владимирович Самоделов Денис …" at bounding box center [762, 427] width 387 height 357
click at [928, 265] on span "Редагувати" at bounding box center [915, 269] width 53 height 10
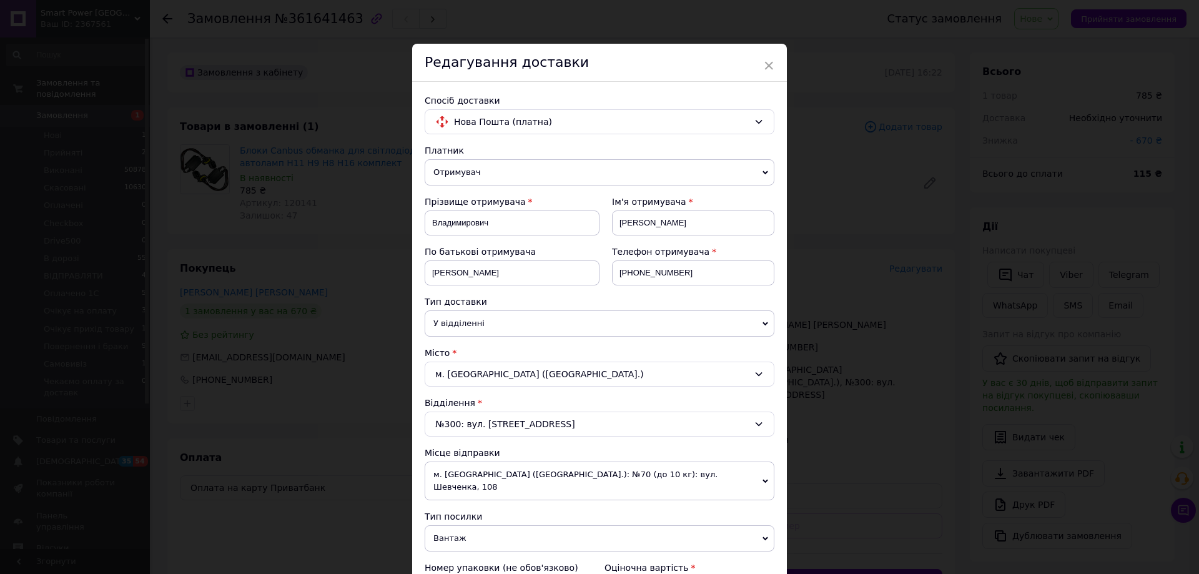
click at [507, 418] on div "№300: вул. Бориспільська, 9" at bounding box center [600, 424] width 350 height 25
type input "372"
click at [539, 475] on li "№ 372 (до 30 кг на одне місце): вул. Вишняківська, 1" at bounding box center [599, 477] width 349 height 20
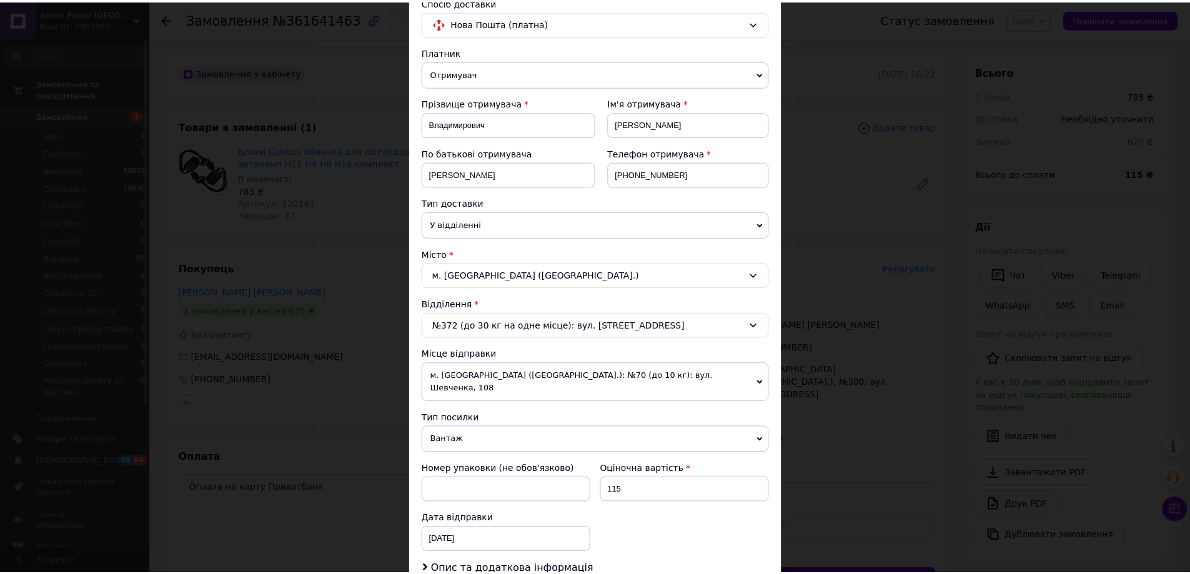
scroll to position [278, 0]
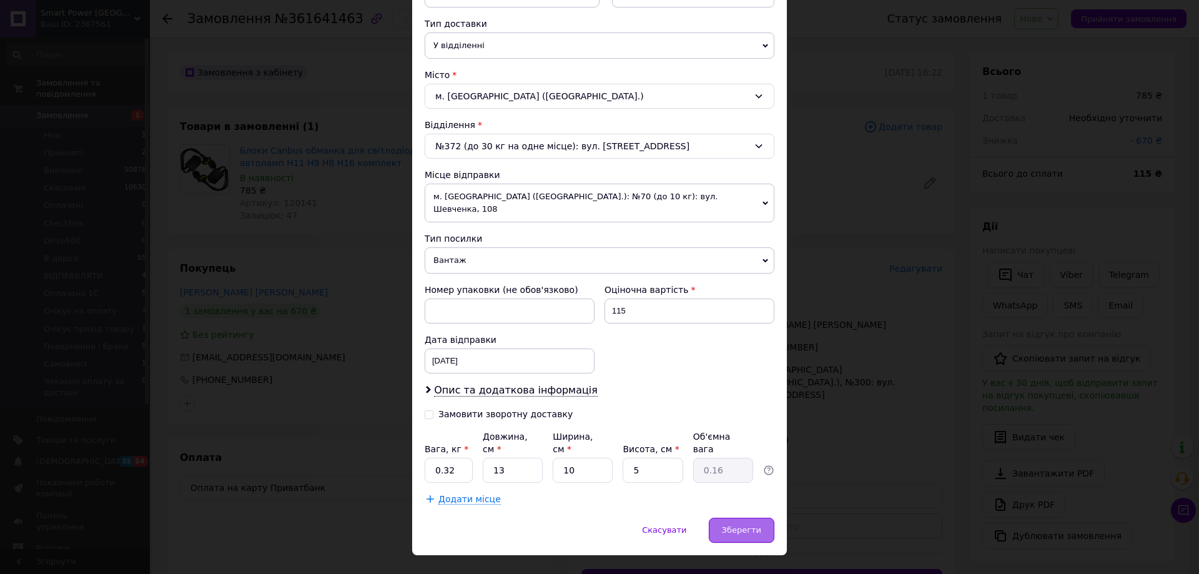
click at [735, 525] on span "Зберегти" at bounding box center [741, 529] width 39 height 9
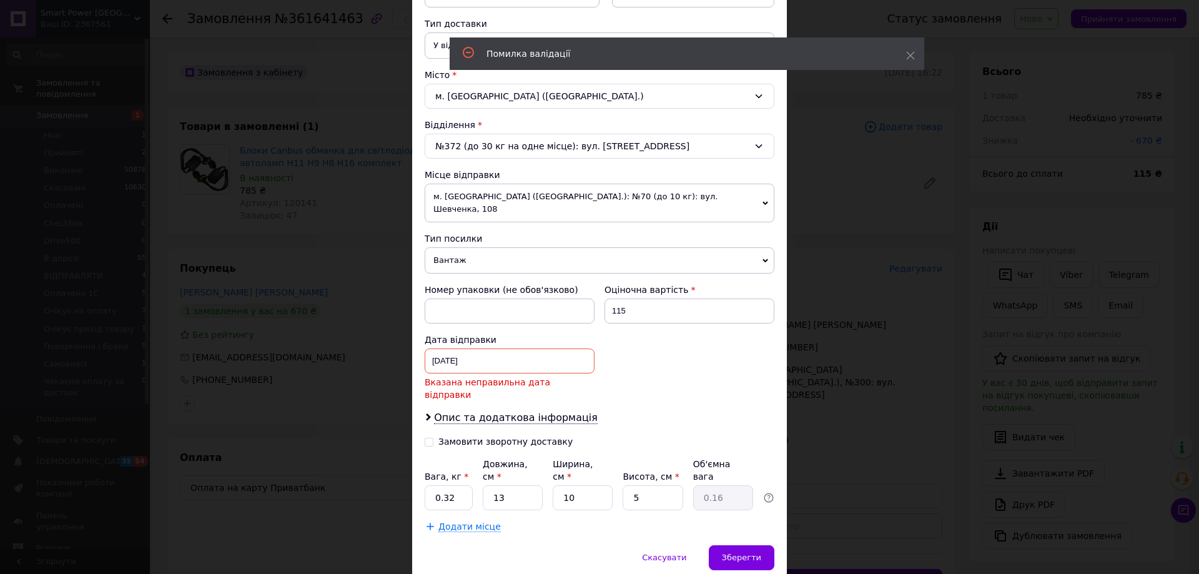
click at [508, 349] on div "09.09.2025 < 2025 > < Сентябрь > Пн Вт Ср Чт Пт Сб Вс 1 2 3 4 5 6 7 8 9 10 11 1…" at bounding box center [510, 361] width 170 height 25
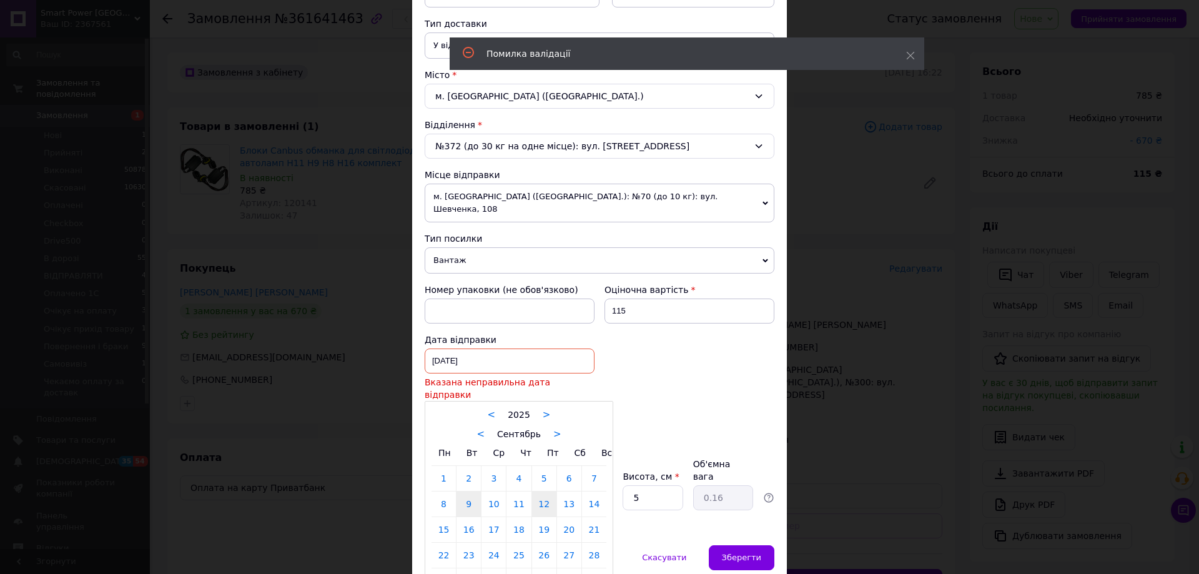
click at [543, 492] on link "12" at bounding box center [544, 504] width 24 height 25
type input "12.09.2025"
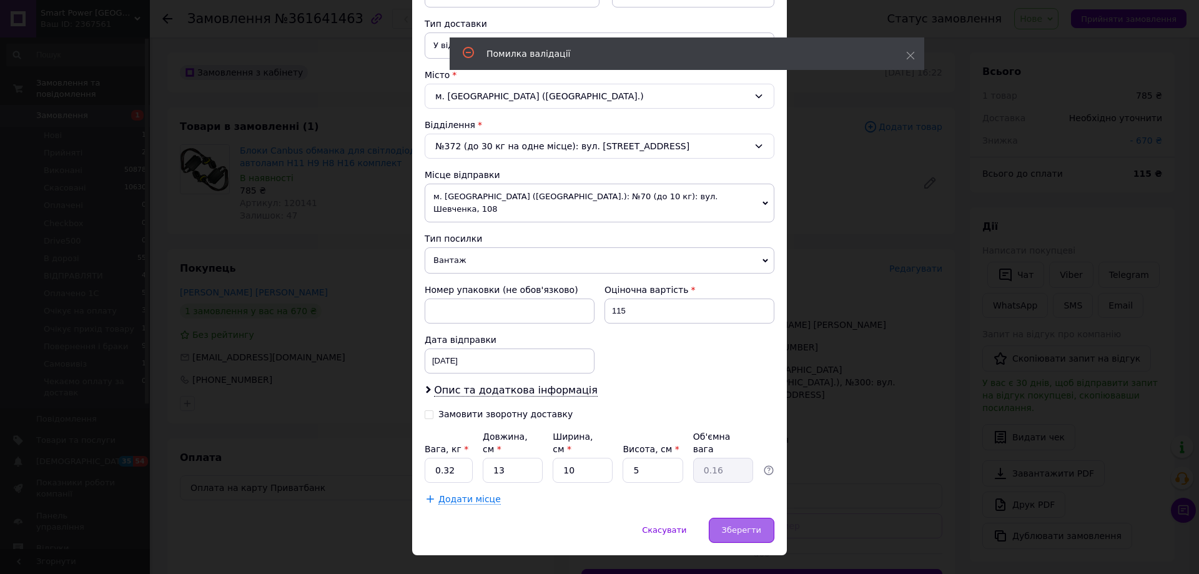
click at [741, 525] on span "Зберегти" at bounding box center [741, 529] width 39 height 9
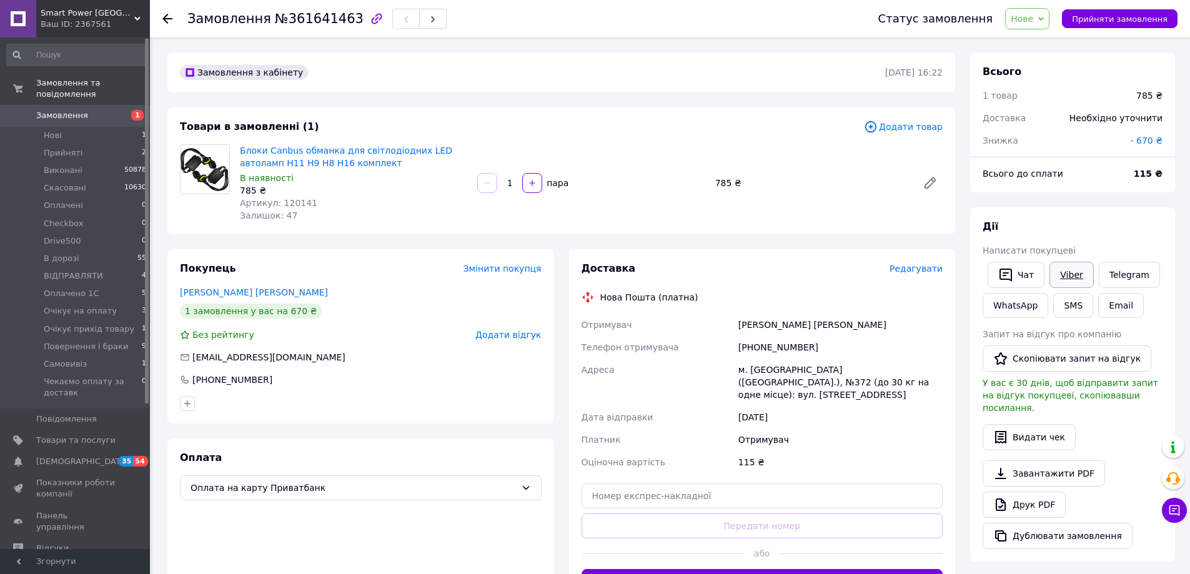
click at [1049, 277] on link "Viber" at bounding box center [1071, 275] width 44 height 26
click at [1044, 17] on icon at bounding box center [1041, 19] width 6 height 6
click at [1047, 36] on li "Прийнято" at bounding box center [1071, 43] width 130 height 19
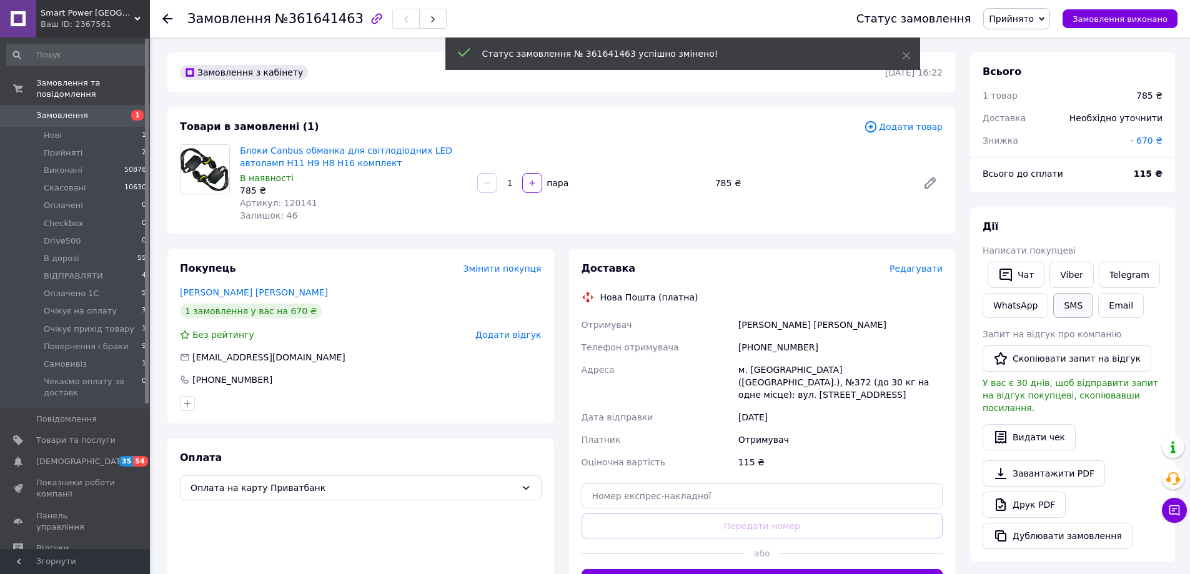
click at [1058, 279] on link "Viber" at bounding box center [1071, 275] width 44 height 26
click at [1059, 300] on button "SMS" at bounding box center [1073, 305] width 40 height 25
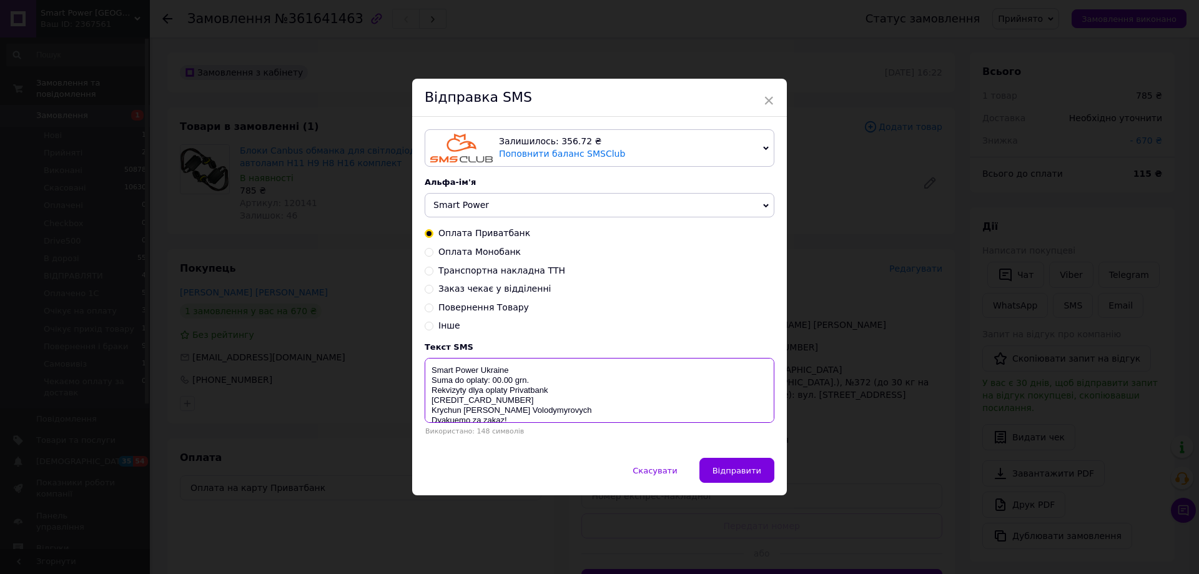
click at [492, 382] on textarea "Smart Power Ukraine Suma do oplaty: 00.00 grn. Rekvizyty dlya oplaty Privatbank…" at bounding box center [600, 390] width 350 height 65
type textarea "Smart Power Ukraine Suma do oplaty: 115grn. Rekvizyty dlya oplaty Privatbank 55…"
click at [764, 97] on span "×" at bounding box center [768, 100] width 11 height 21
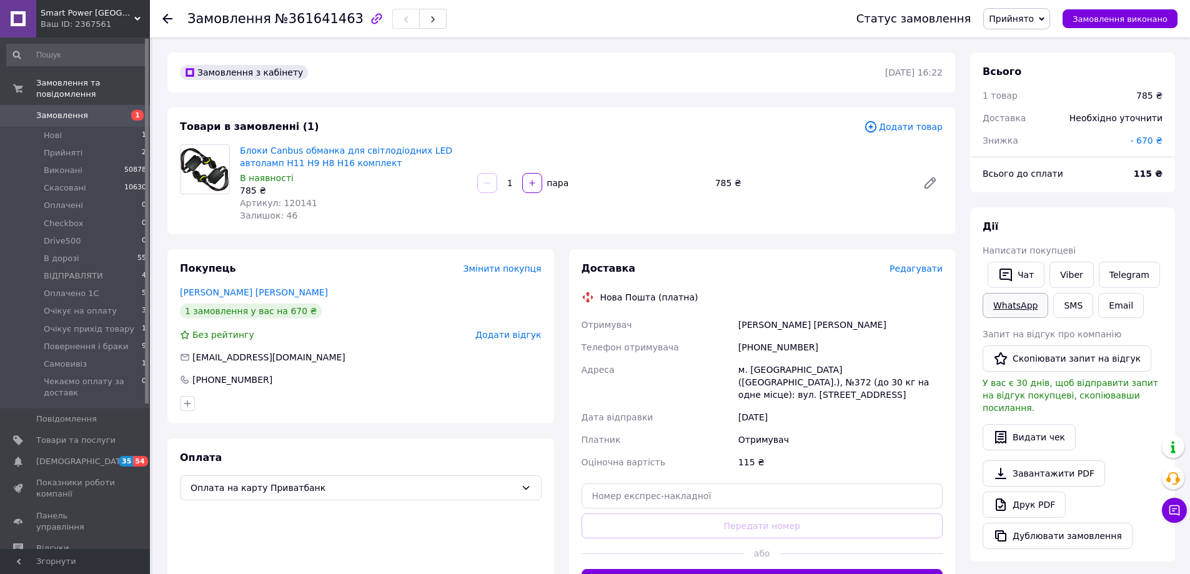
click at [999, 308] on link "WhatsApp" at bounding box center [1015, 305] width 66 height 25
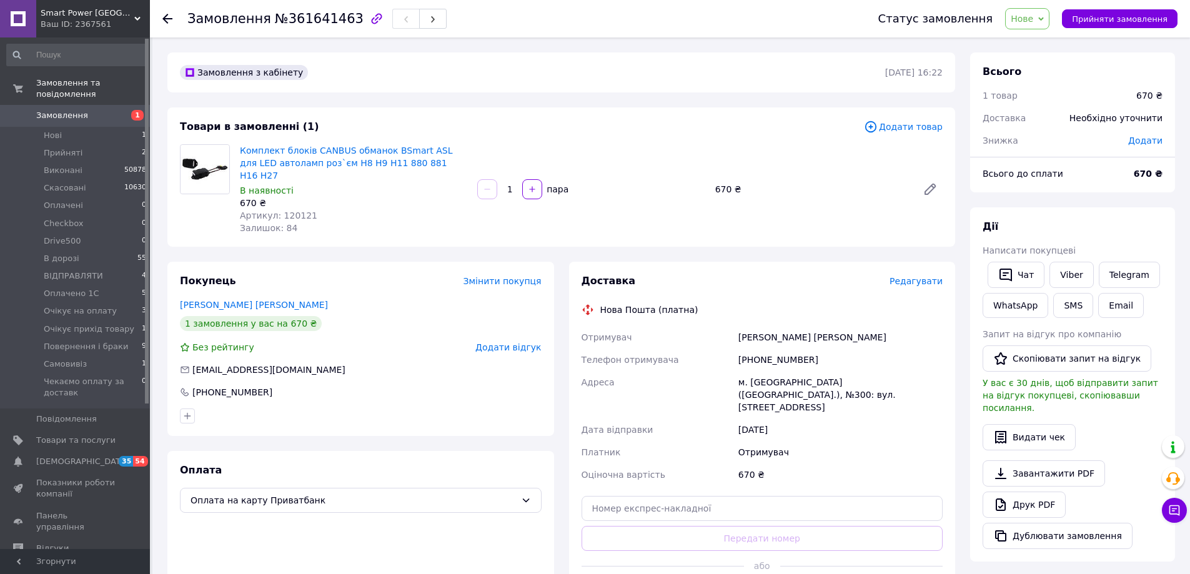
click at [1030, 22] on span "Нове" at bounding box center [1022, 19] width 22 height 10
click at [1038, 46] on li "Прийнято" at bounding box center [1071, 43] width 130 height 19
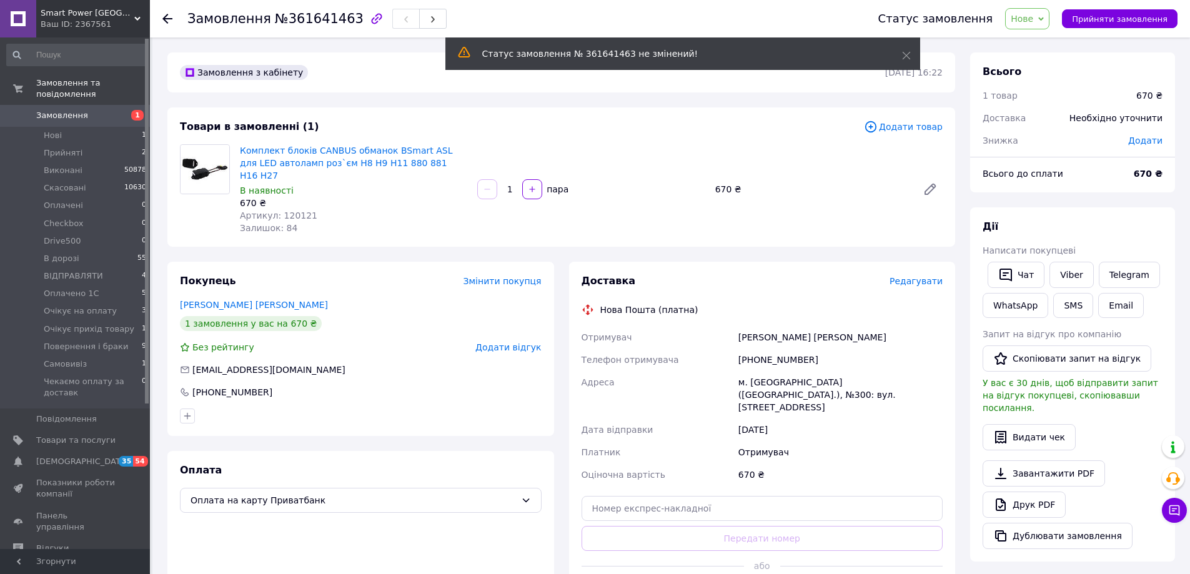
click at [1033, 22] on span "Нове" at bounding box center [1022, 19] width 22 height 10
click at [1069, 147] on li "Очікує на оплату" at bounding box center [1071, 150] width 130 height 19
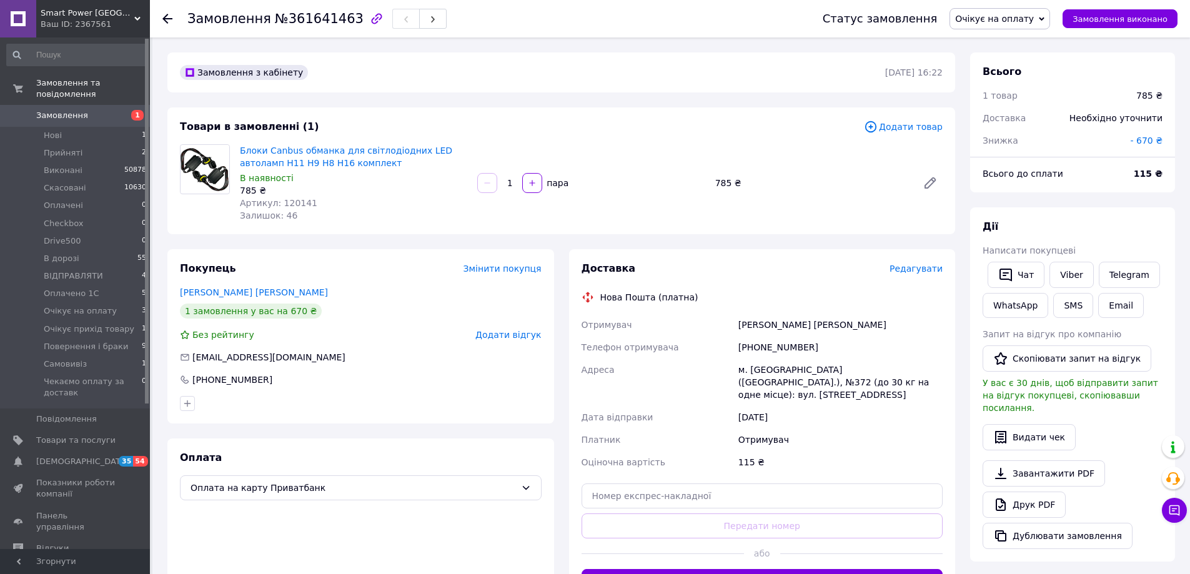
click at [232, 21] on span "Замовлення" at bounding box center [229, 18] width 84 height 15
copy h1 "Замовлення №361641463"
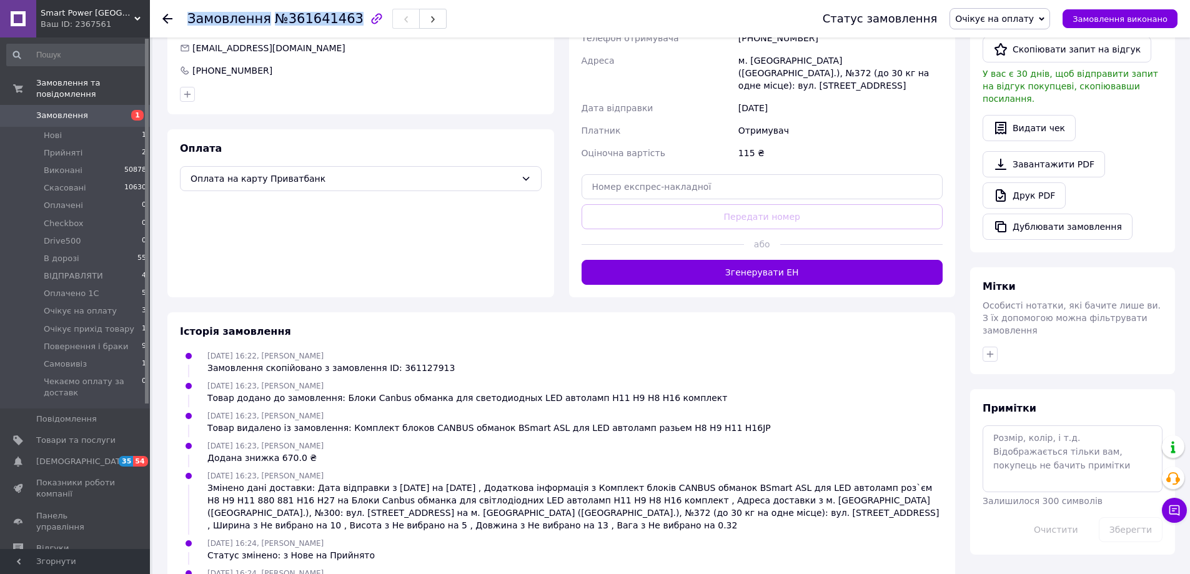
scroll to position [312, 0]
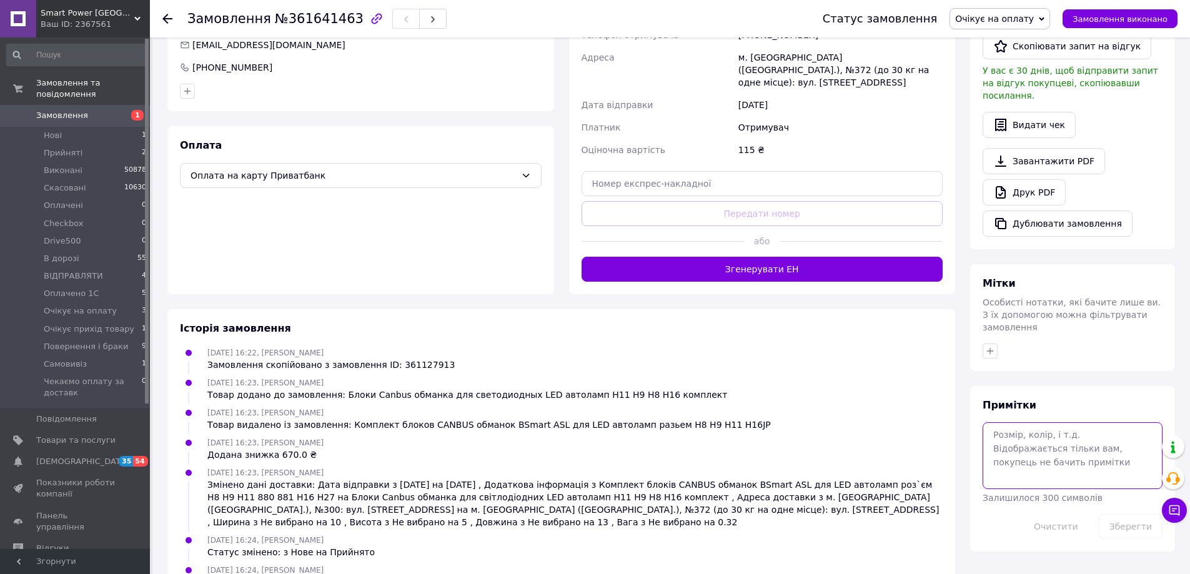
click at [1008, 428] on textarea at bounding box center [1072, 455] width 180 height 66
paste textarea "Замовлення№361127913"
type textarea "частина оплати Замовлення№361127913"
click at [1126, 514] on button "Зберегти" at bounding box center [1131, 526] width 64 height 25
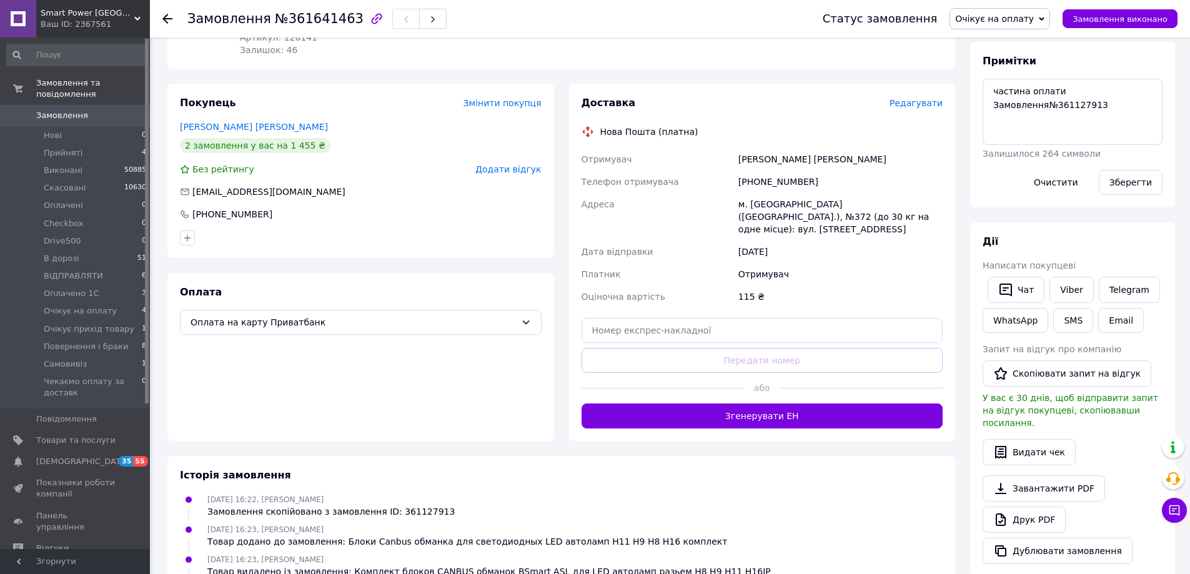
scroll to position [187, 0]
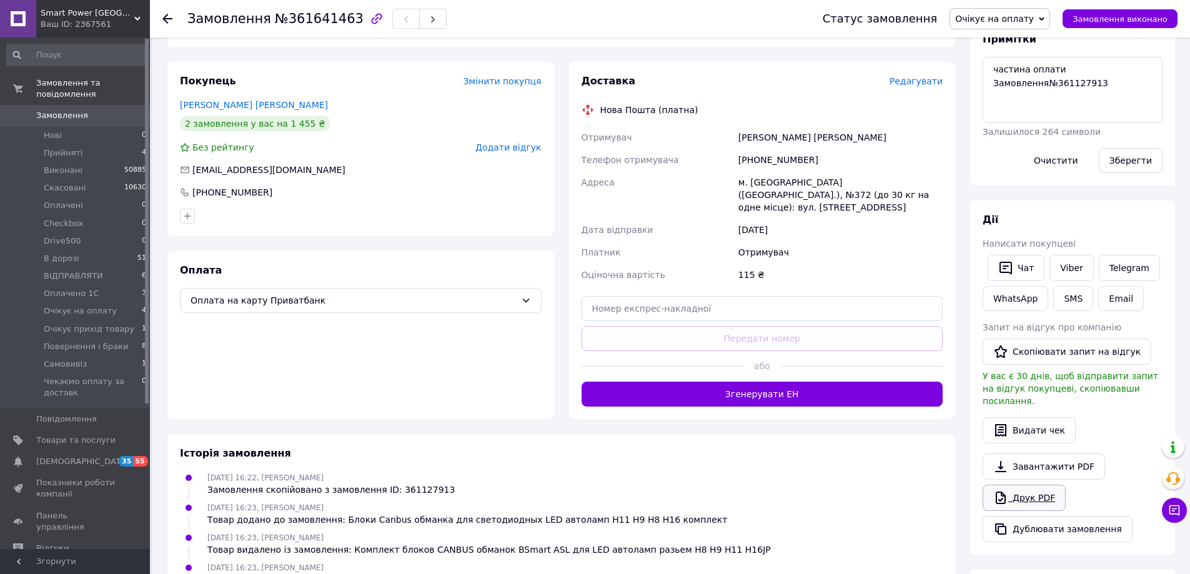
click at [1016, 485] on link "Друк PDF" at bounding box center [1023, 498] width 83 height 26
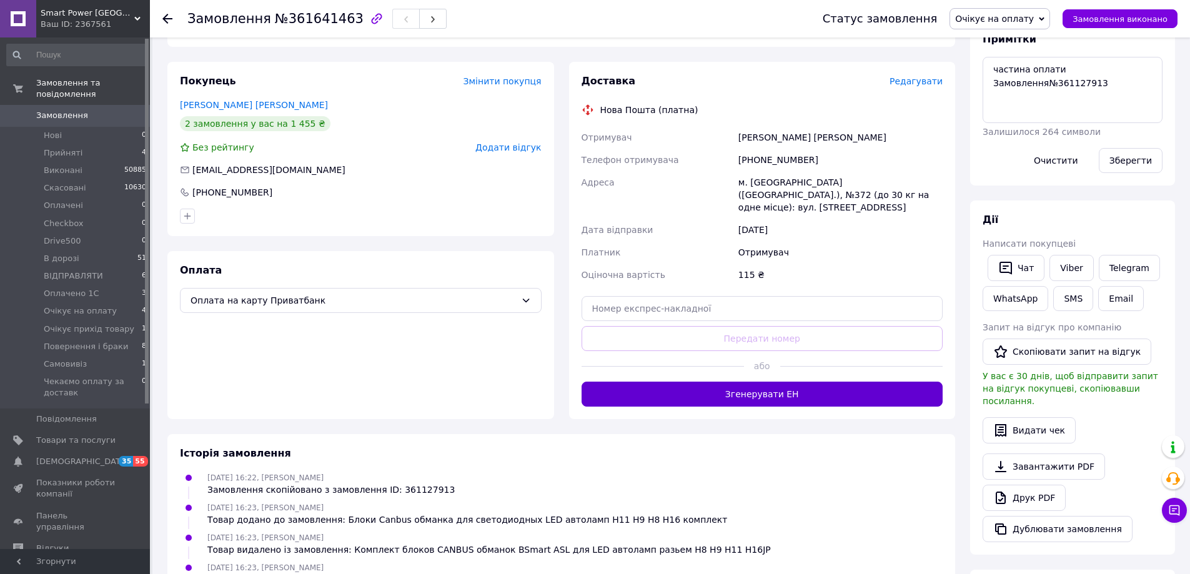
click at [740, 382] on button "Згенерувати ЕН" at bounding box center [762, 394] width 362 height 25
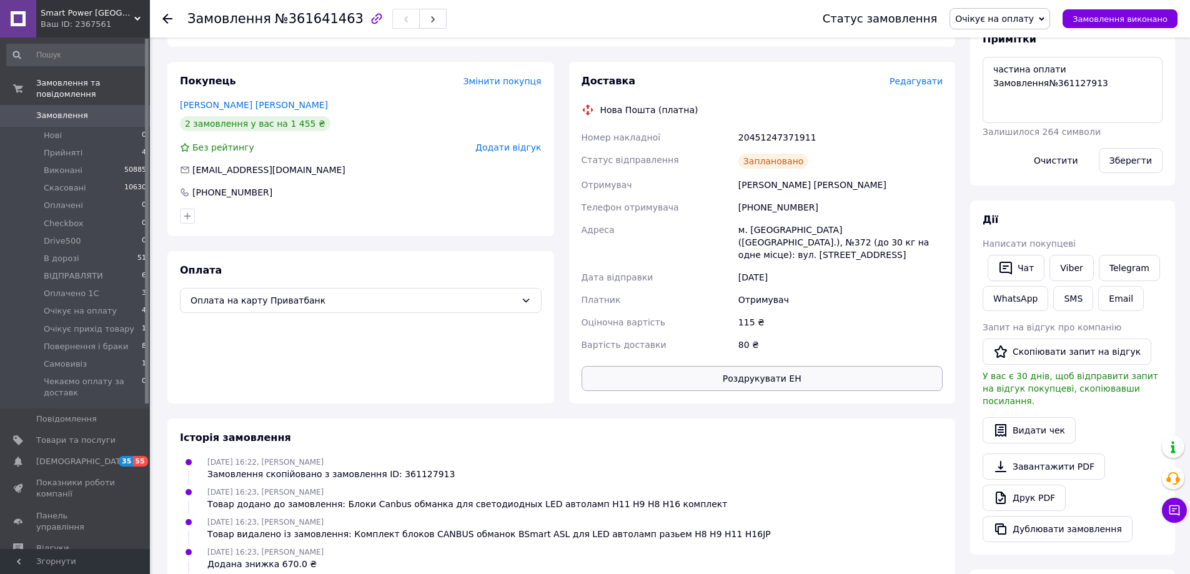
click at [744, 366] on button "Роздрукувати ЕН" at bounding box center [762, 378] width 362 height 25
click at [749, 130] on div "20451247371911" at bounding box center [840, 137] width 209 height 22
copy div "20451247371911"
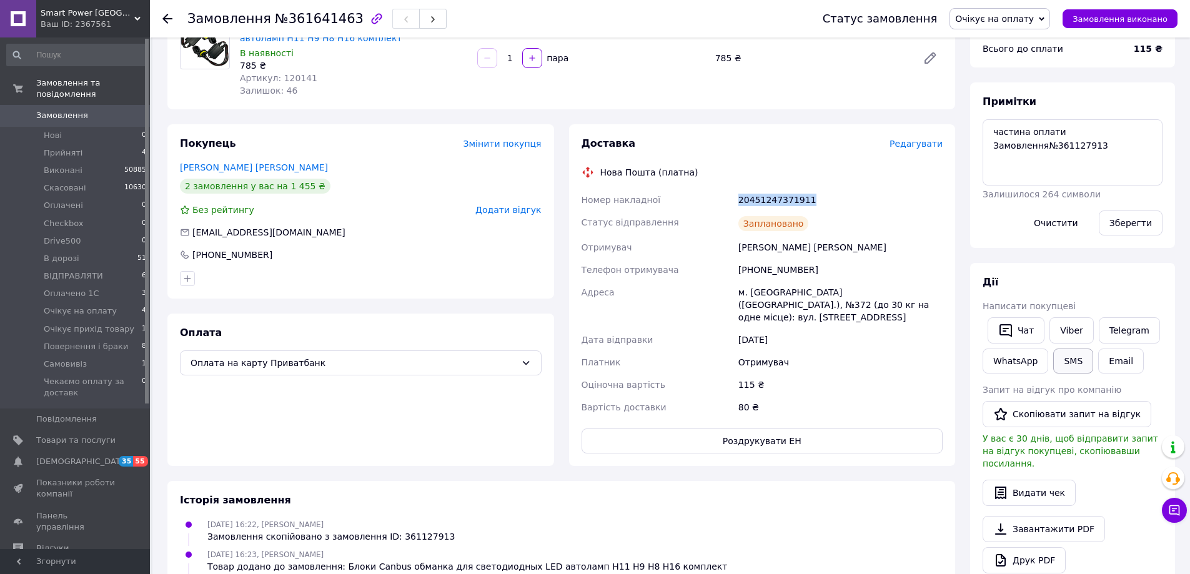
click at [1066, 361] on button "SMS" at bounding box center [1073, 361] width 40 height 25
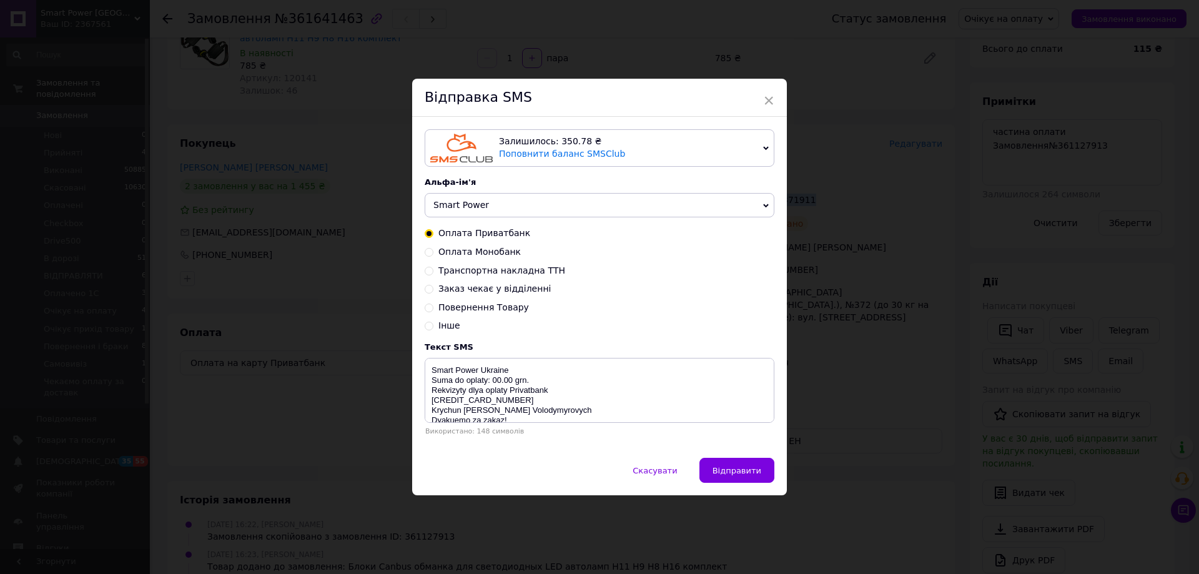
click at [491, 272] on span "Транспортна накладна ТТН" at bounding box center [501, 270] width 127 height 10
click at [433, 272] on input "Транспортна накладна ТТН" at bounding box center [429, 269] width 9 height 9
radio input "true"
radio input "false"
click at [528, 382] on textarea "Vash zakaz vidpravleno Nova Poshta TTN 20450000000000 Smart Power [GEOGRAPHIC_D…" at bounding box center [600, 390] width 350 height 65
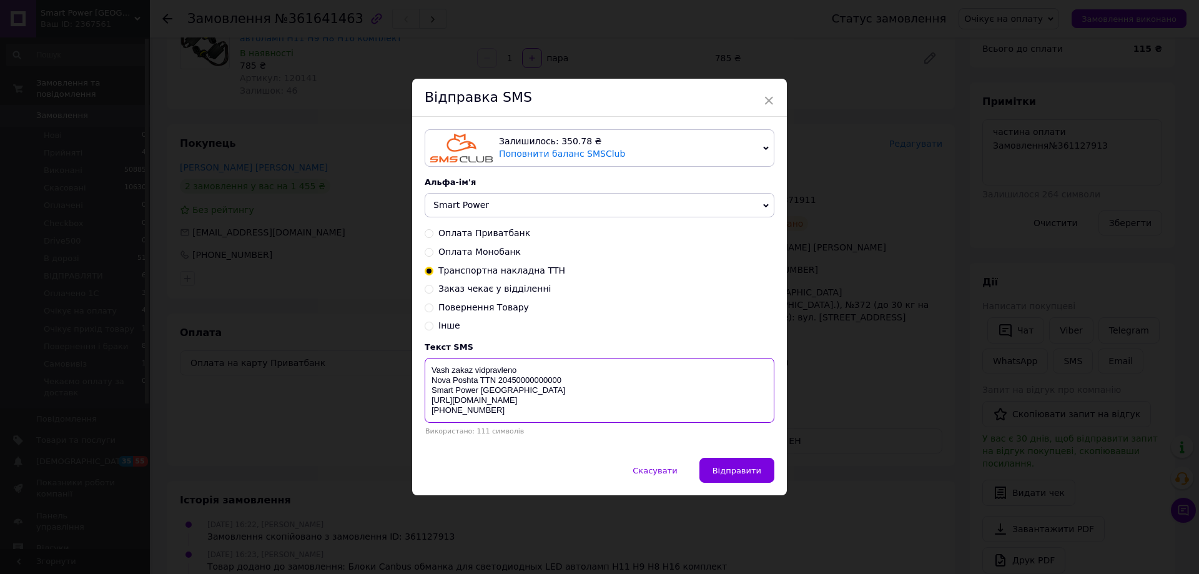
click at [528, 382] on textarea "Vash zakaz vidpravleno Nova Poshta TTN 20450000000000 Smart Power [GEOGRAPHIC_D…" at bounding box center [600, 390] width 350 height 65
paste textarea "1247371911"
type textarea "Vash zakaz vidpravleno Nova Poshta TTN 20451247371911 Smart Power [GEOGRAPHIC_D…"
click at [746, 469] on span "Відправити" at bounding box center [737, 470] width 49 height 9
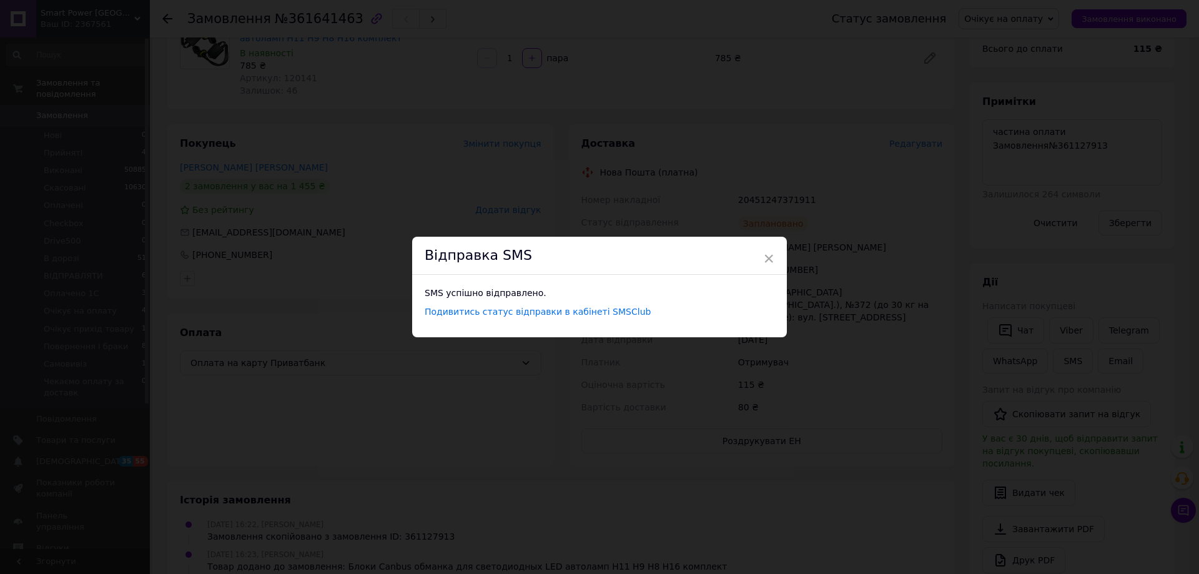
click at [844, 295] on div "× Відправка SMS SMS успішно відправлено. Подивитись статус відправки в кабінеті…" at bounding box center [599, 287] width 1199 height 574
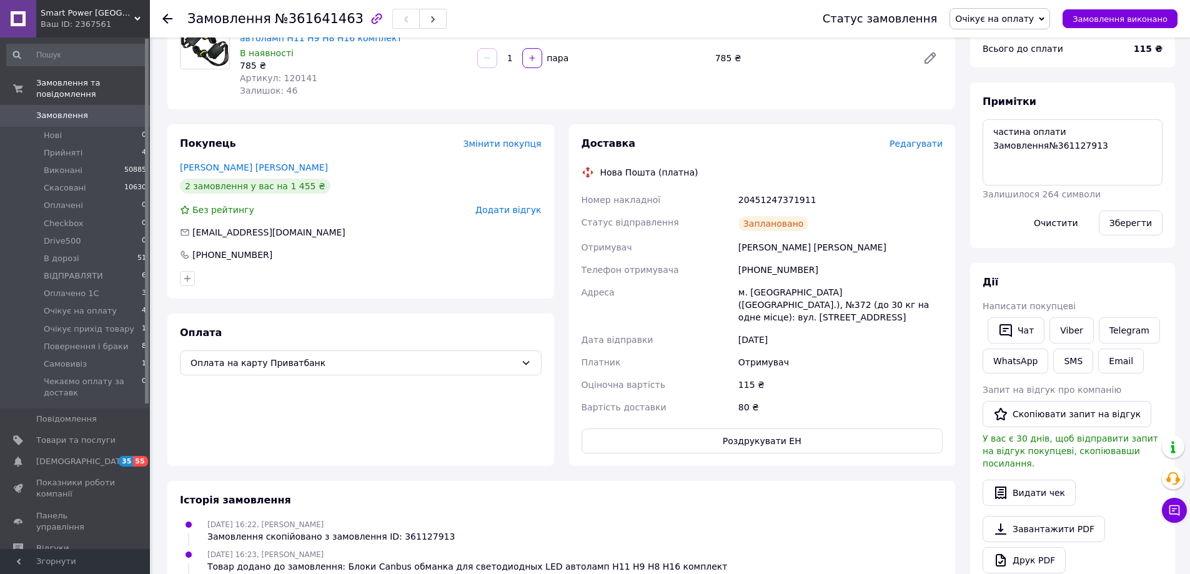
click at [1010, 21] on span "Очікує на оплату" at bounding box center [994, 19] width 79 height 10
click at [1026, 122] on li "Оплачено 1С" at bounding box center [1015, 131] width 130 height 19
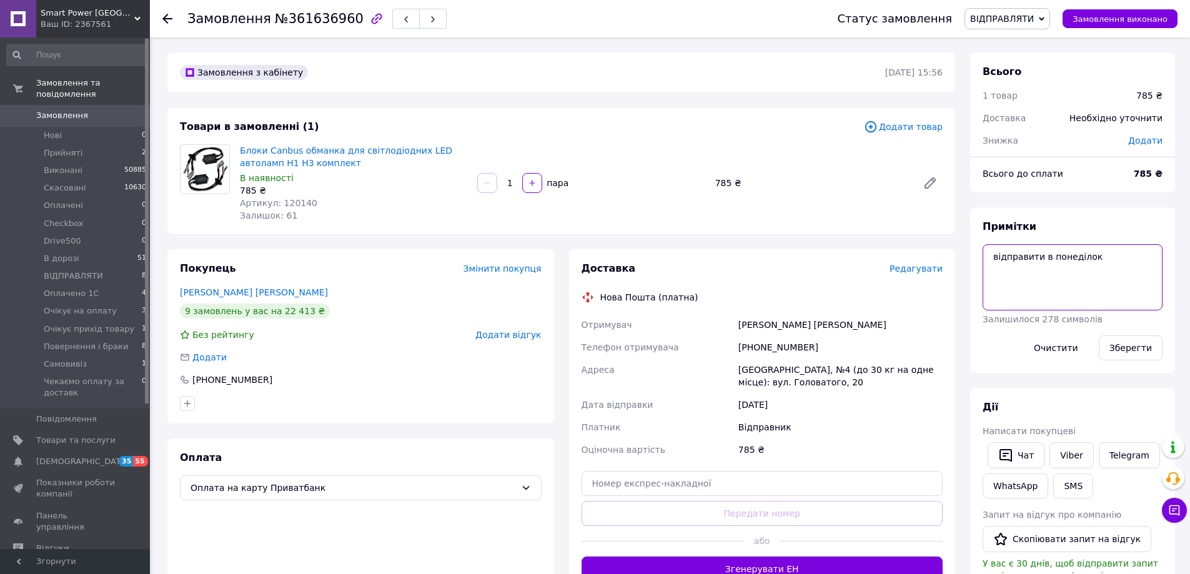
click at [1117, 259] on textarea "відправити в понеділок" at bounding box center [1072, 277] width 180 height 66
type textarea "відправити в понеділок з лінзою"
click at [1127, 348] on button "Зберегти" at bounding box center [1131, 347] width 64 height 25
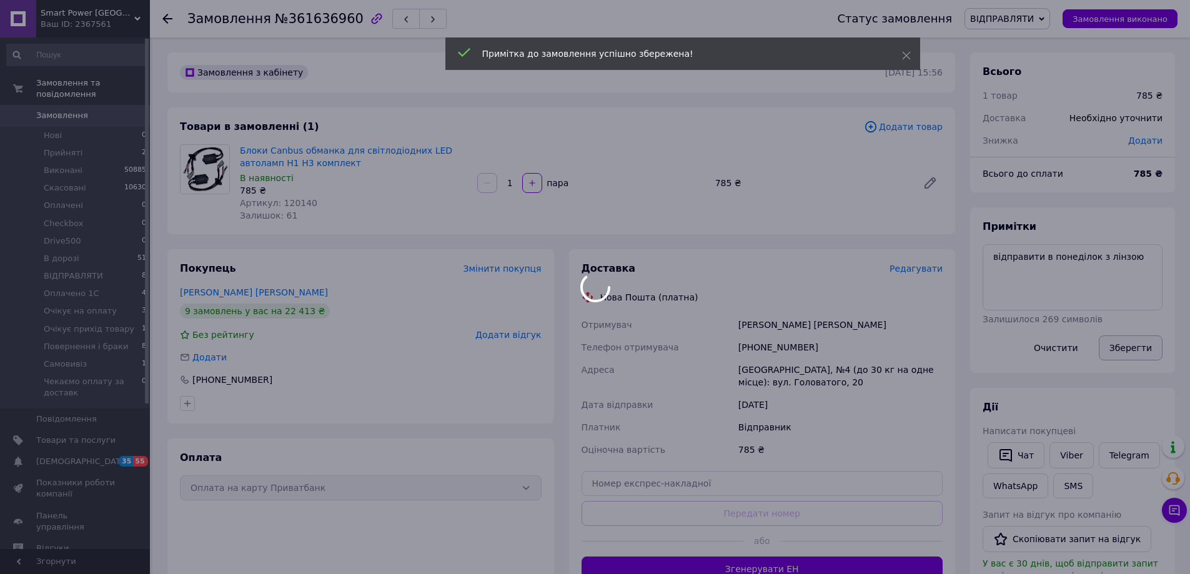
scroll to position [10, 0]
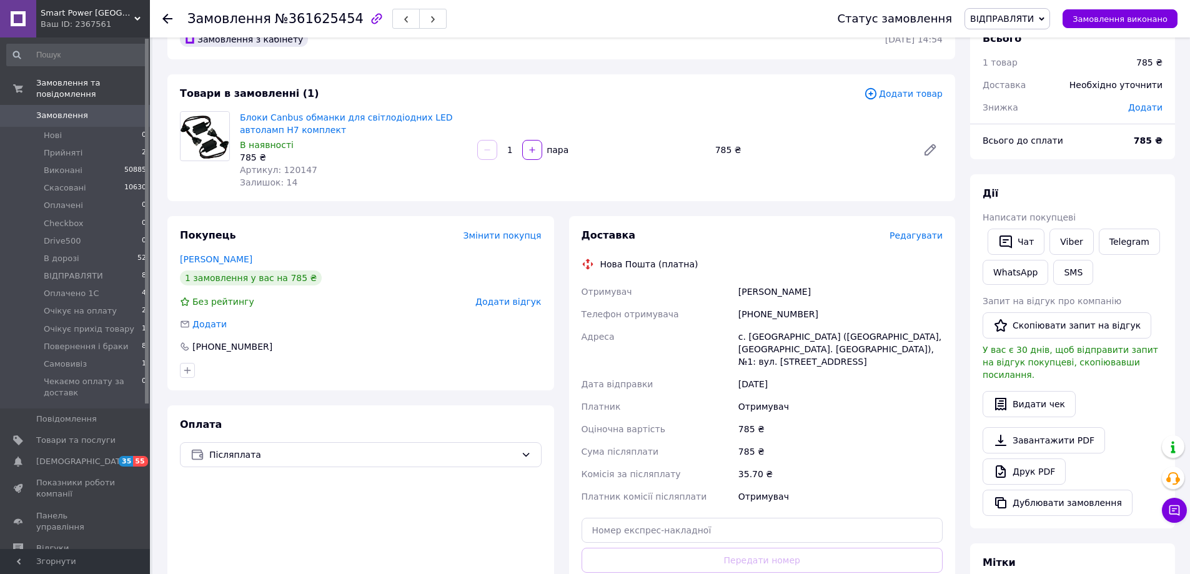
scroll to position [62, 0]
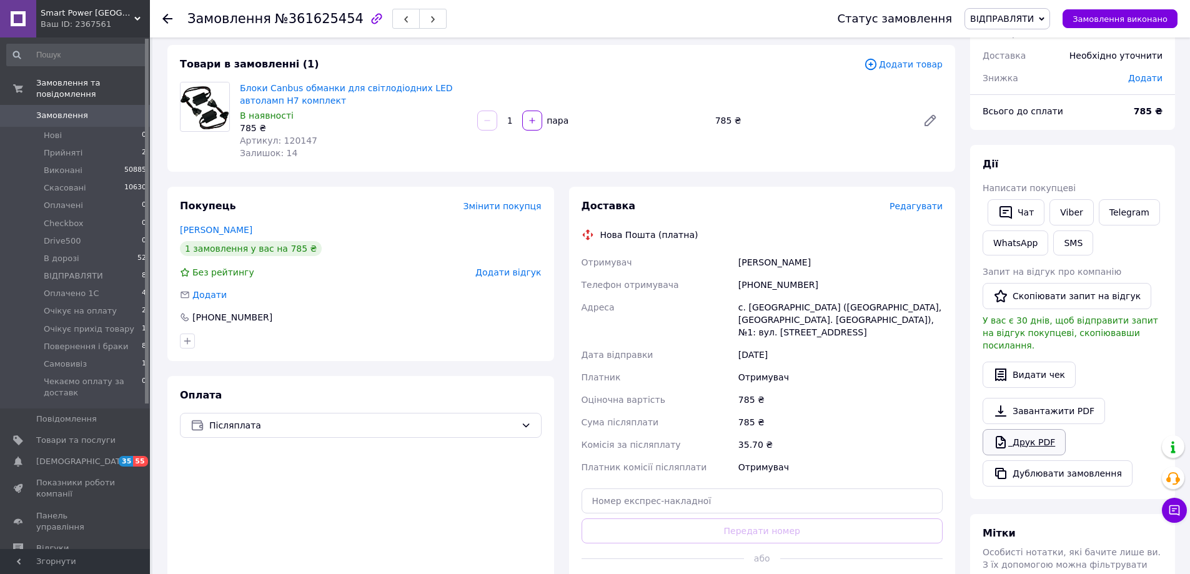
click at [1024, 429] on link "Друк PDF" at bounding box center [1023, 442] width 83 height 26
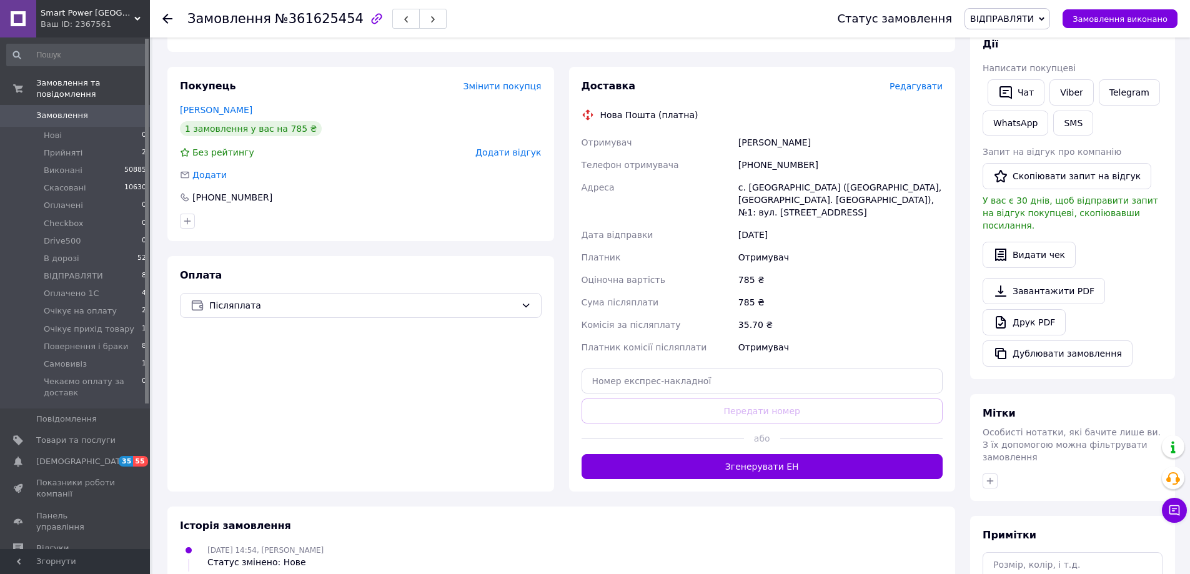
scroll to position [187, 0]
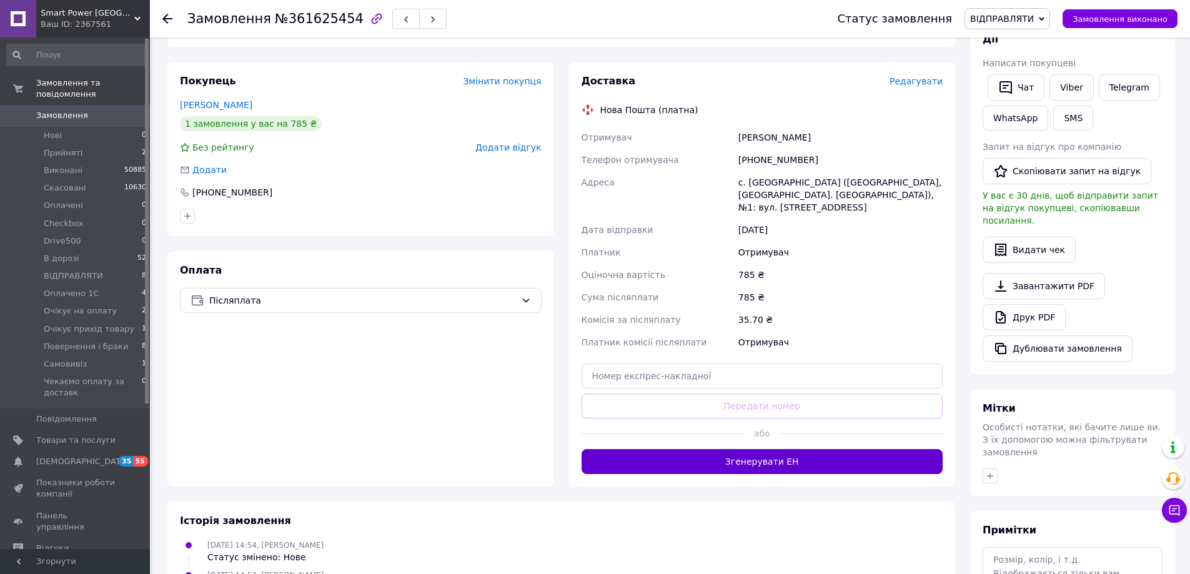
click at [785, 449] on button "Згенерувати ЕН" at bounding box center [762, 461] width 362 height 25
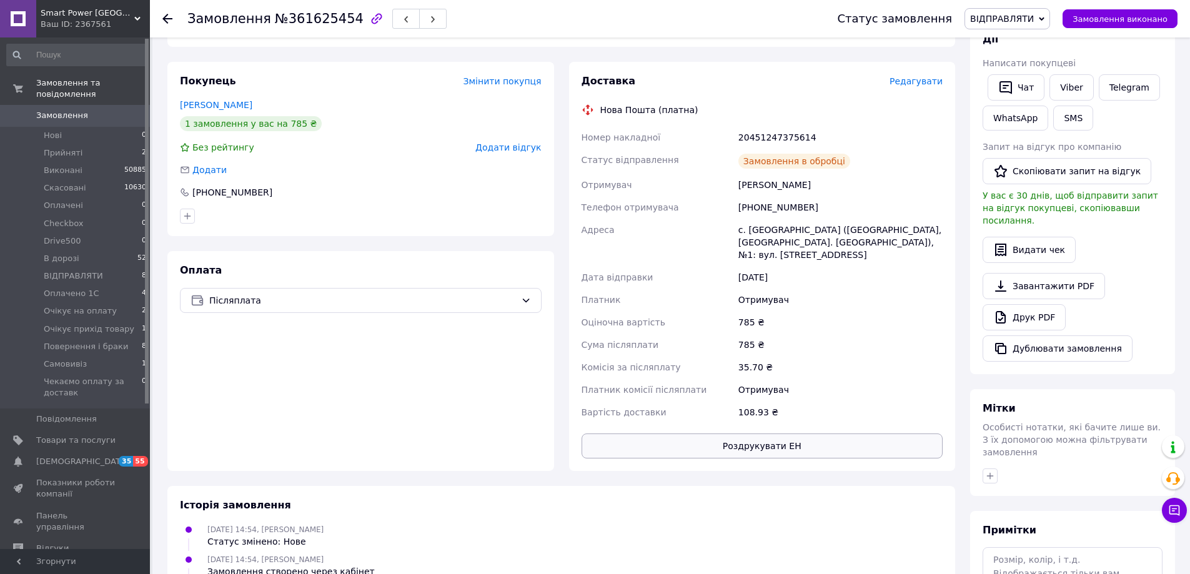
click at [783, 433] on button "Роздрукувати ЕН" at bounding box center [762, 445] width 362 height 25
click at [758, 147] on div "20451247375614" at bounding box center [840, 137] width 209 height 22
copy div "20451247375614"
click at [1066, 123] on button "SMS" at bounding box center [1073, 118] width 40 height 25
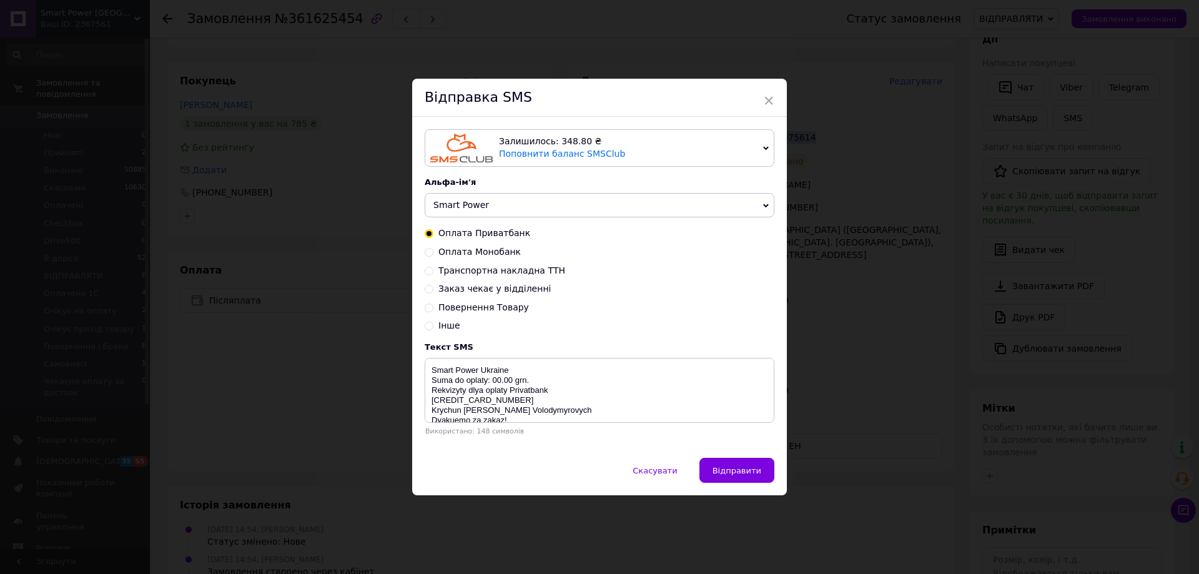
click at [459, 274] on span "Транспортна накладна ТТН" at bounding box center [501, 270] width 127 height 10
click at [433, 274] on input "Транспортна накладна ТТН" at bounding box center [429, 269] width 9 height 9
radio input "true"
radio input "false"
click at [518, 378] on textarea "Vash zakaz vidpravleno Nova Poshta TTN 20450000000000 Smart Power [GEOGRAPHIC_D…" at bounding box center [600, 390] width 350 height 65
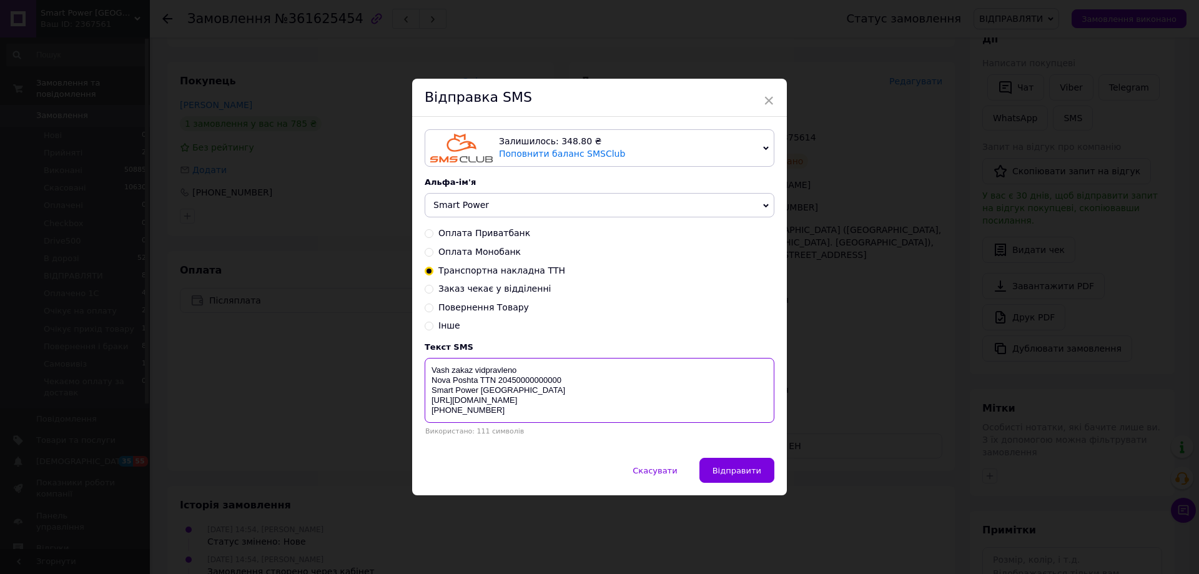
click at [518, 378] on textarea "Vash zakaz vidpravleno Nova Poshta TTN 20450000000000 Smart Power [GEOGRAPHIC_D…" at bounding box center [600, 390] width 350 height 65
paste textarea "1247375614"
type textarea "Vash zakaz vidpravleno Nova Poshta TTN 20451247375614 Smart Power [GEOGRAPHIC_D…"
click at [723, 475] on span "Відправити" at bounding box center [737, 470] width 49 height 9
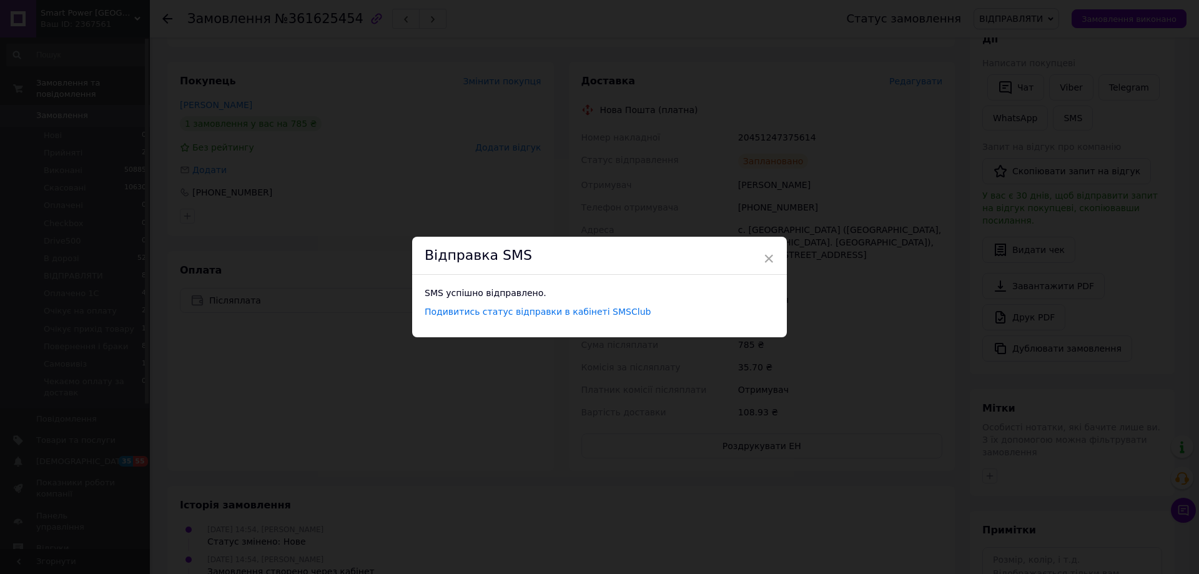
click at [1001, 201] on div "× Відправка SMS SMS успішно відправлено. Подивитись статус відправки в кабінеті…" at bounding box center [599, 287] width 1199 height 574
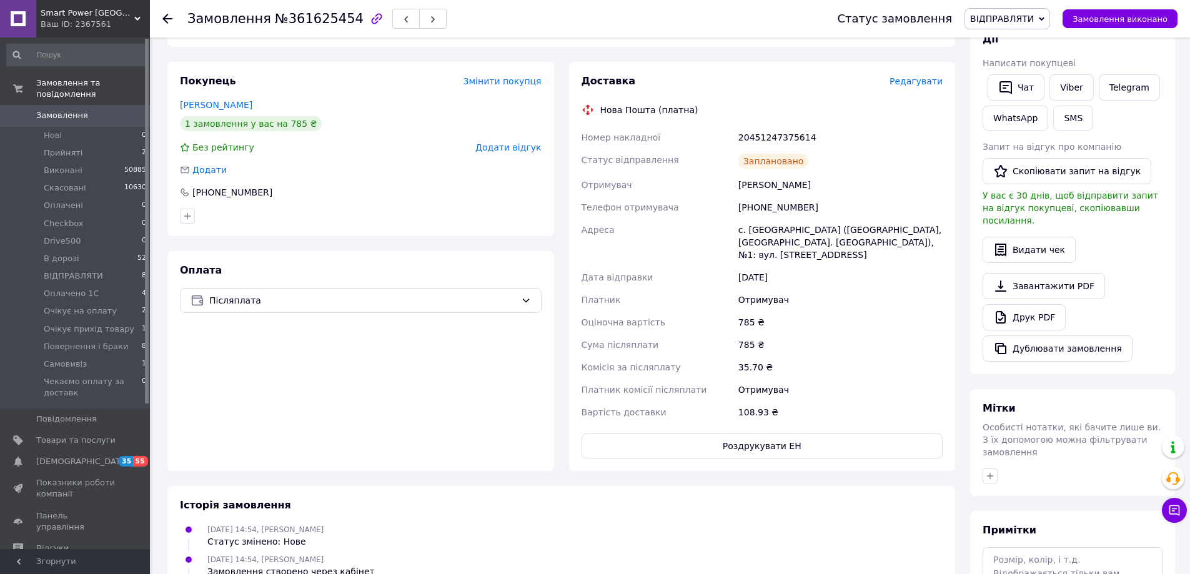
click at [1034, 21] on span "ВІДПРАВЛЯТИ" at bounding box center [1002, 19] width 64 height 10
click at [1023, 109] on li "Checkbox" at bounding box center [1030, 118] width 130 height 19
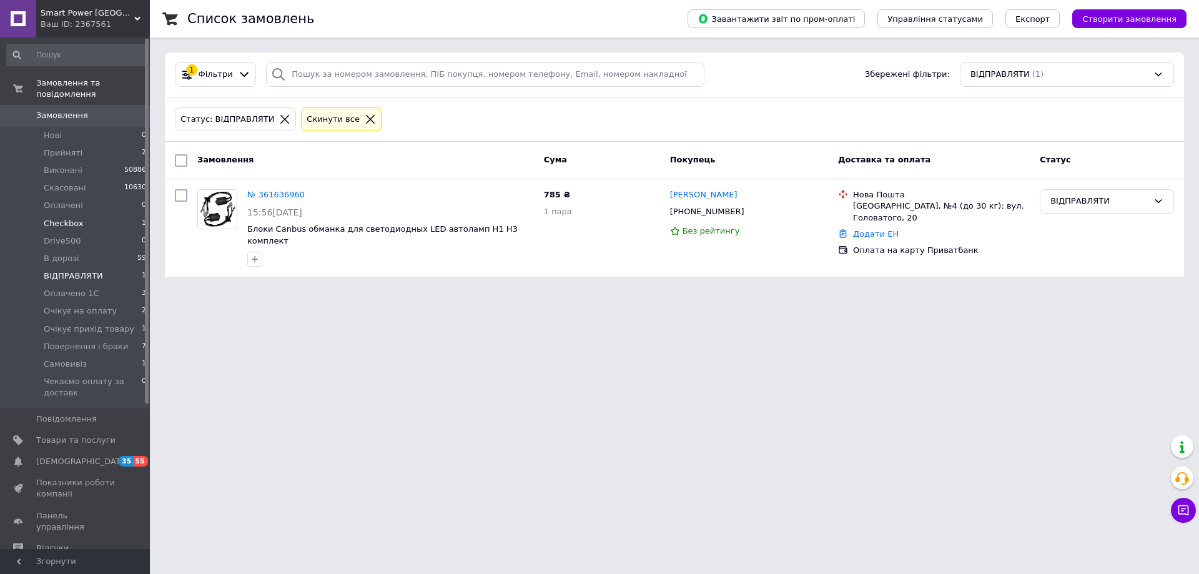
click at [67, 218] on span "Checkbox" at bounding box center [64, 223] width 40 height 11
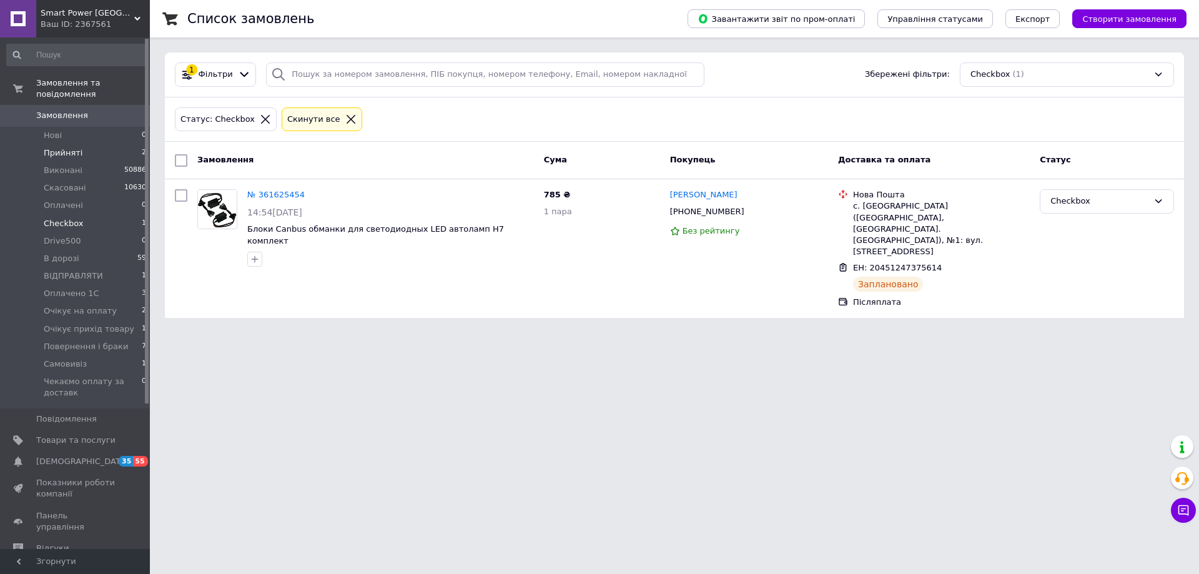
click at [76, 147] on span "Прийняті" at bounding box center [63, 152] width 39 height 11
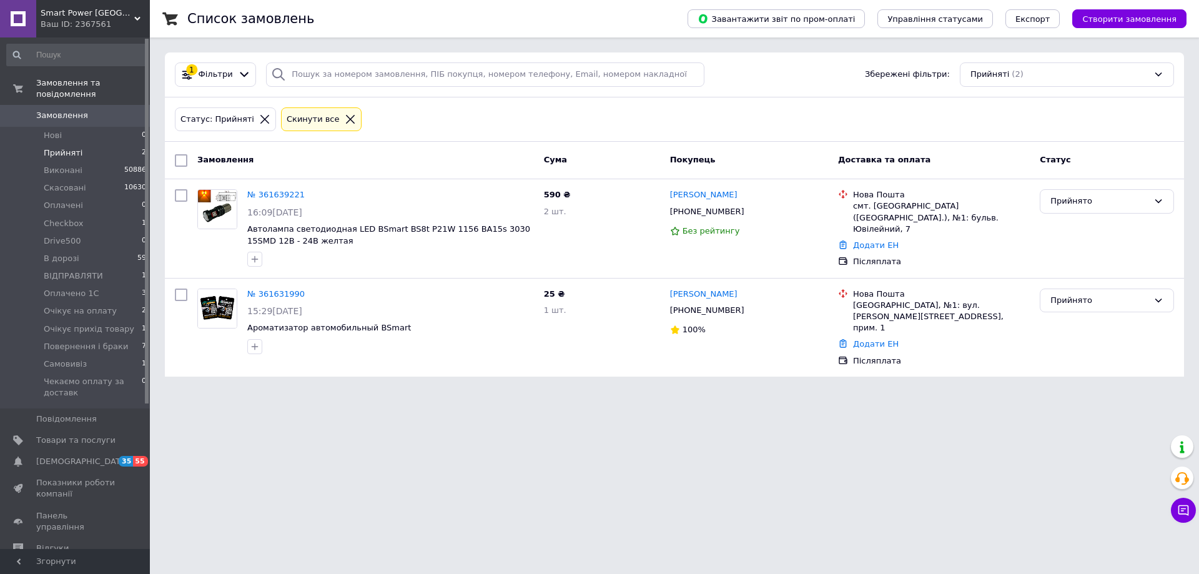
click at [346, 116] on icon at bounding box center [350, 119] width 9 height 9
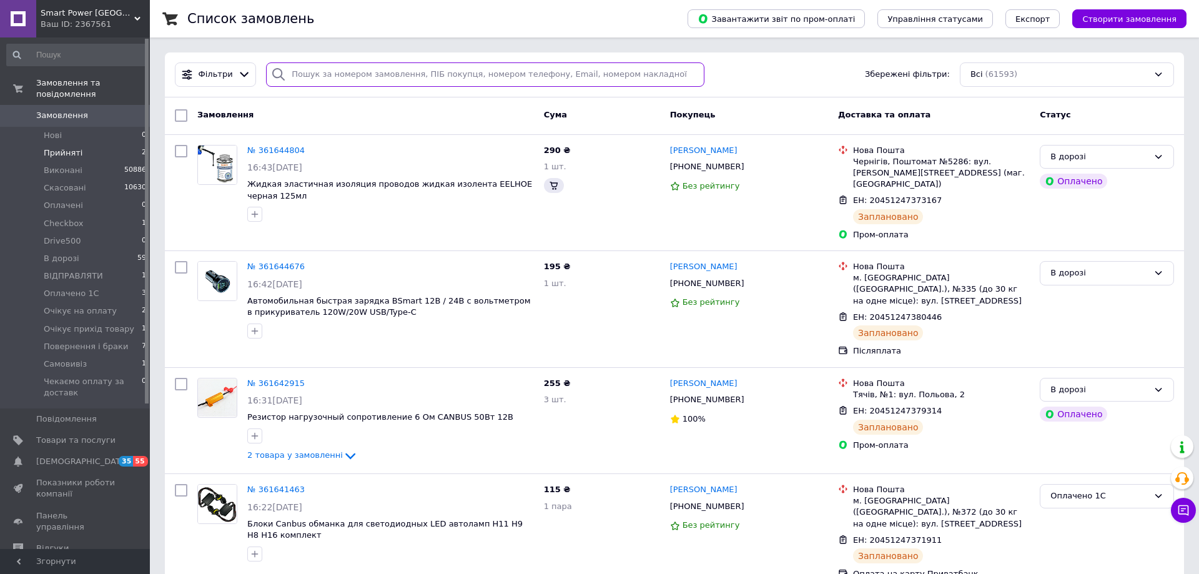
click at [339, 74] on input "search" at bounding box center [485, 74] width 438 height 24
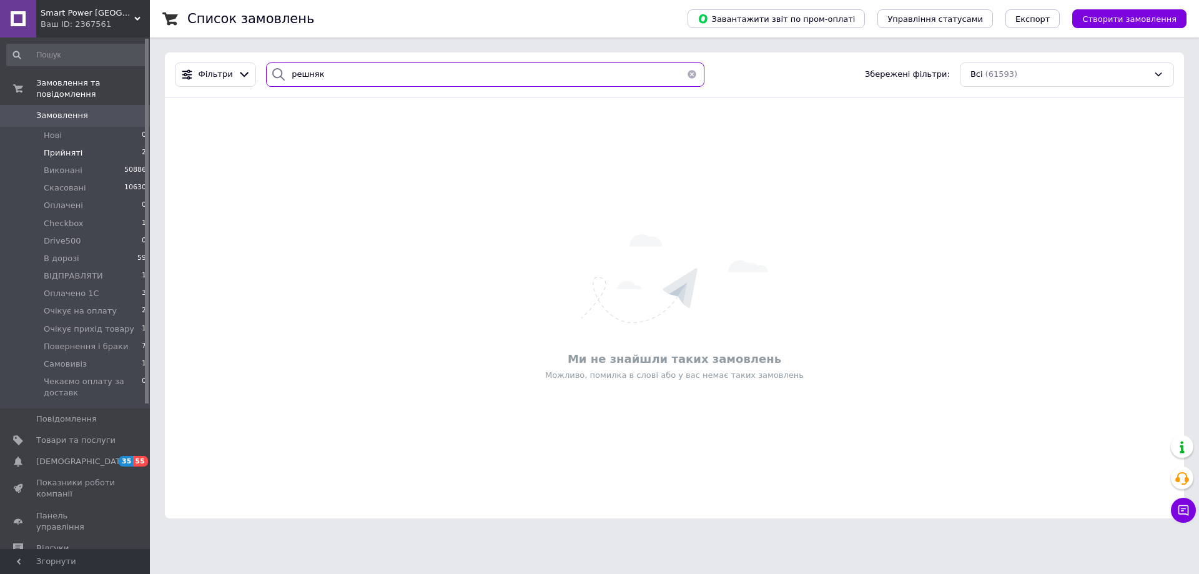
click at [297, 77] on input "решняк" at bounding box center [485, 74] width 438 height 24
type input "решняк"
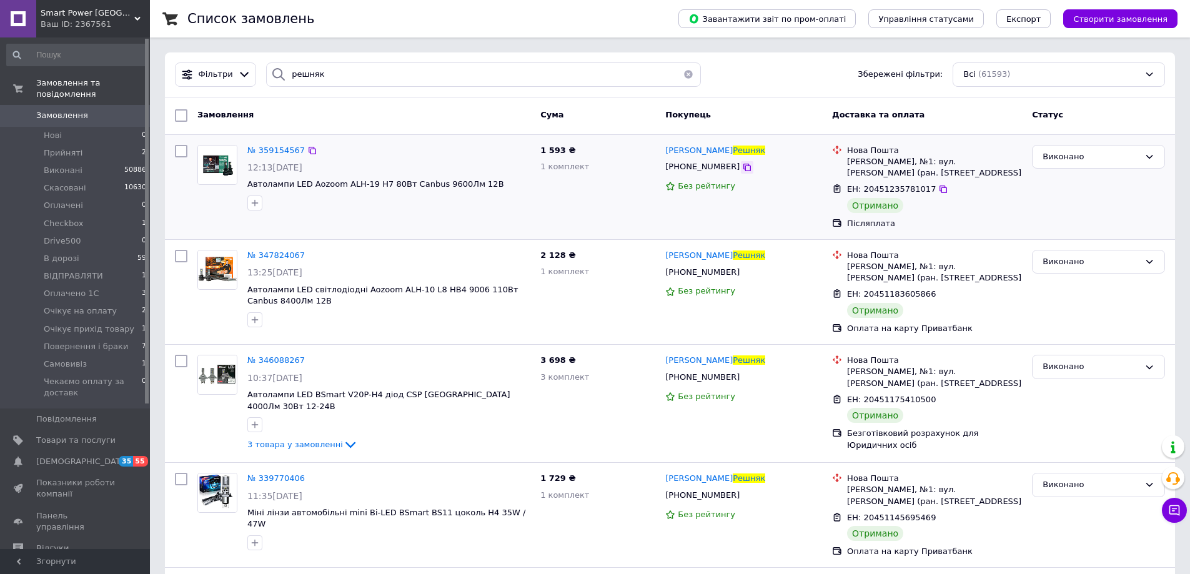
click at [743, 165] on icon at bounding box center [746, 167] width 7 height 7
copy span "[PERSON_NAME]"
drag, startPoint x: 726, startPoint y: 254, endPoint x: 668, endPoint y: 257, distance: 58.8
click at [668, 257] on div "[PERSON_NAME]" at bounding box center [743, 256] width 159 height 14
click at [254, 152] on span "№ 359154567" at bounding box center [275, 150] width 57 height 9
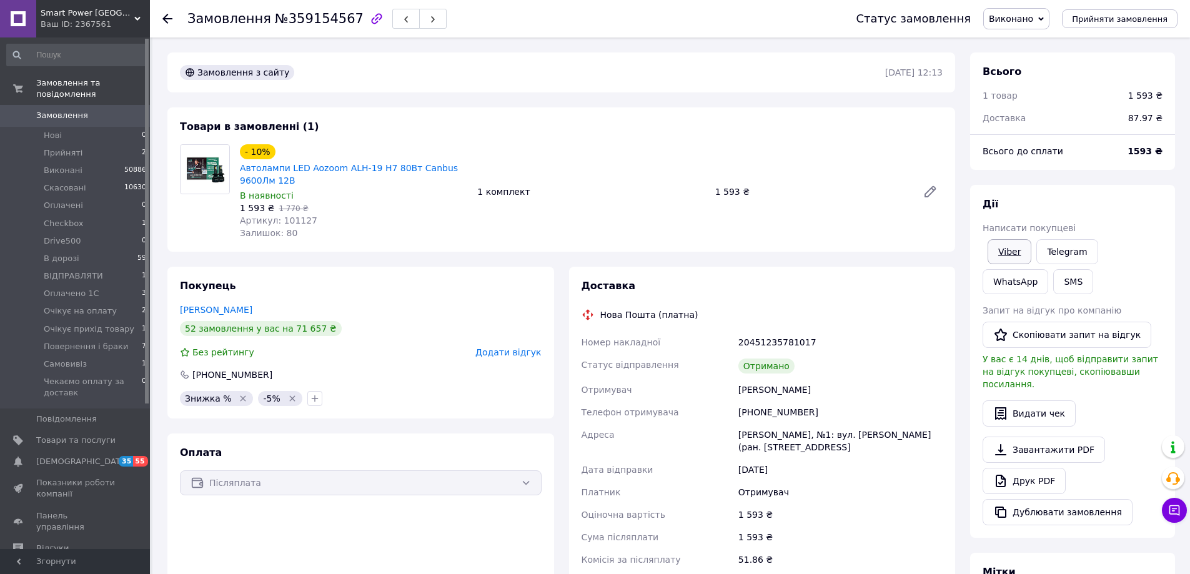
click at [1010, 248] on link "Viber" at bounding box center [1009, 251] width 44 height 25
click at [84, 144] on li "Прийняті 2" at bounding box center [77, 152] width 154 height 17
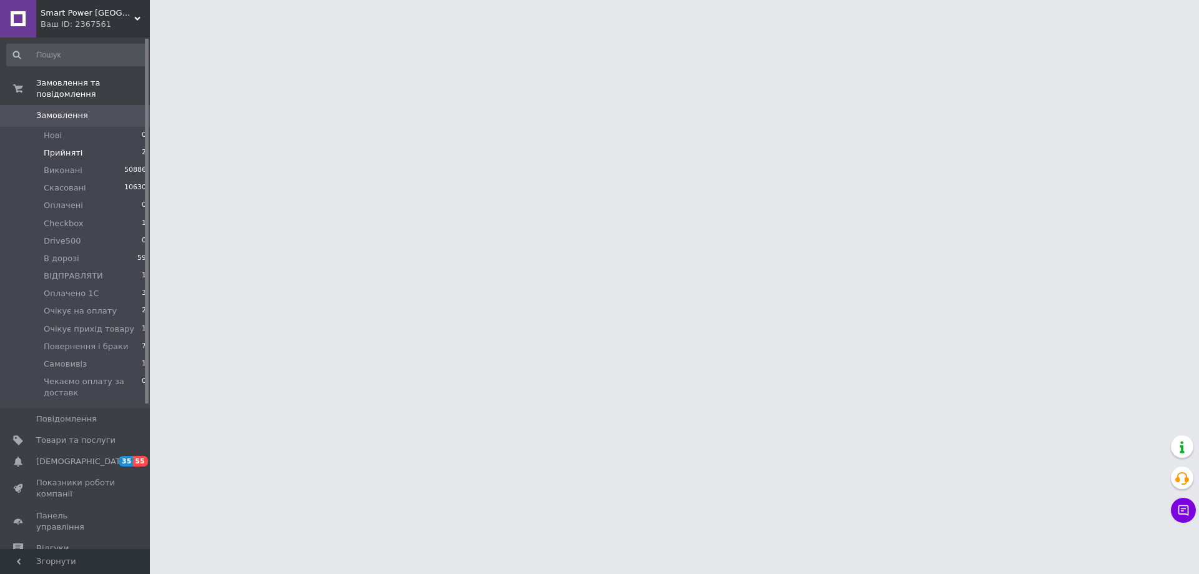
click at [84, 144] on li "Прийняті 2" at bounding box center [77, 152] width 154 height 17
